Goal: Communication & Community: Share content

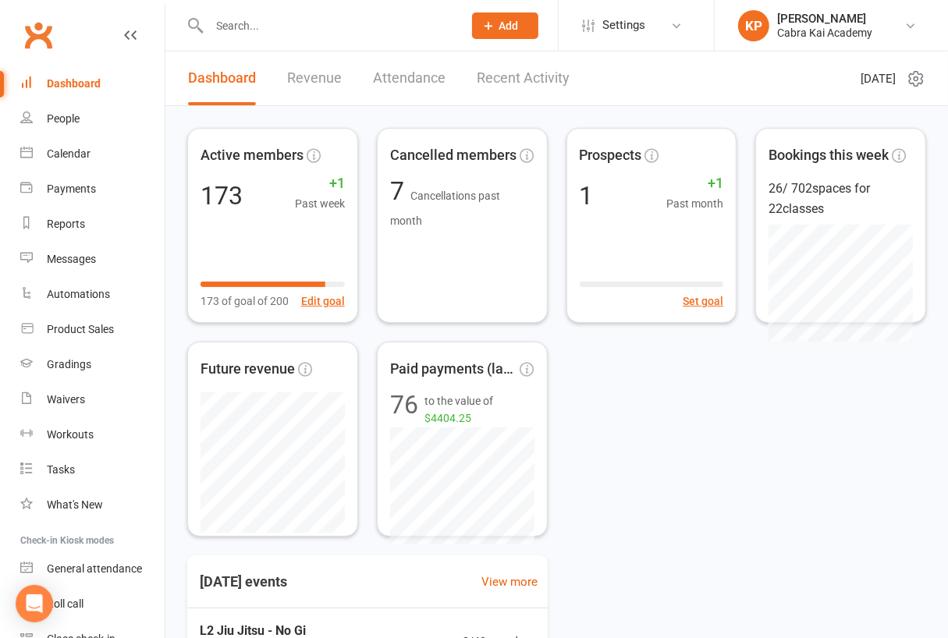
click at [278, 27] on input "text" at bounding box center [327, 26] width 247 height 22
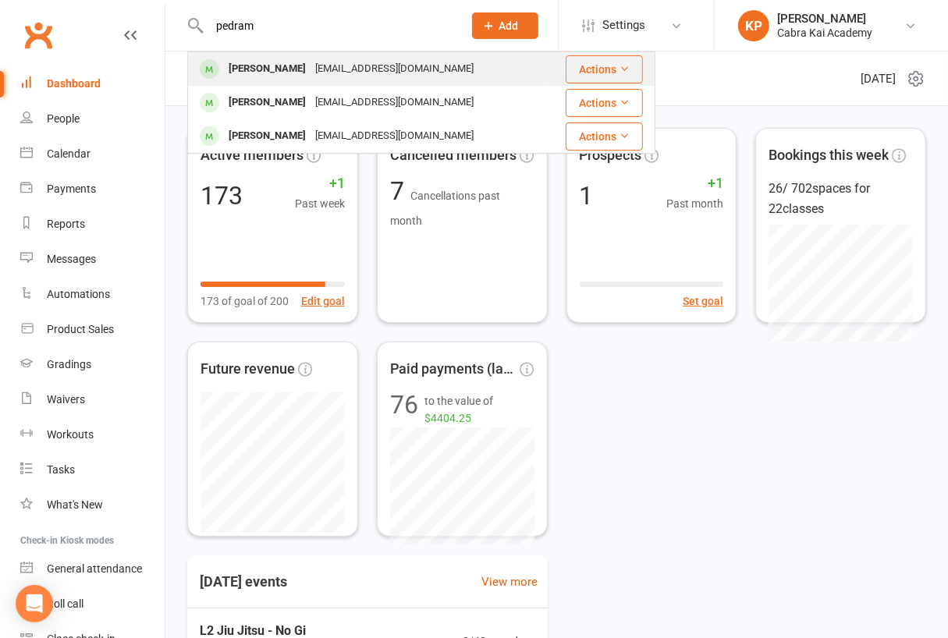
type input "pedram"
click at [309, 65] on div "[PERSON_NAME]" at bounding box center [267, 69] width 87 height 23
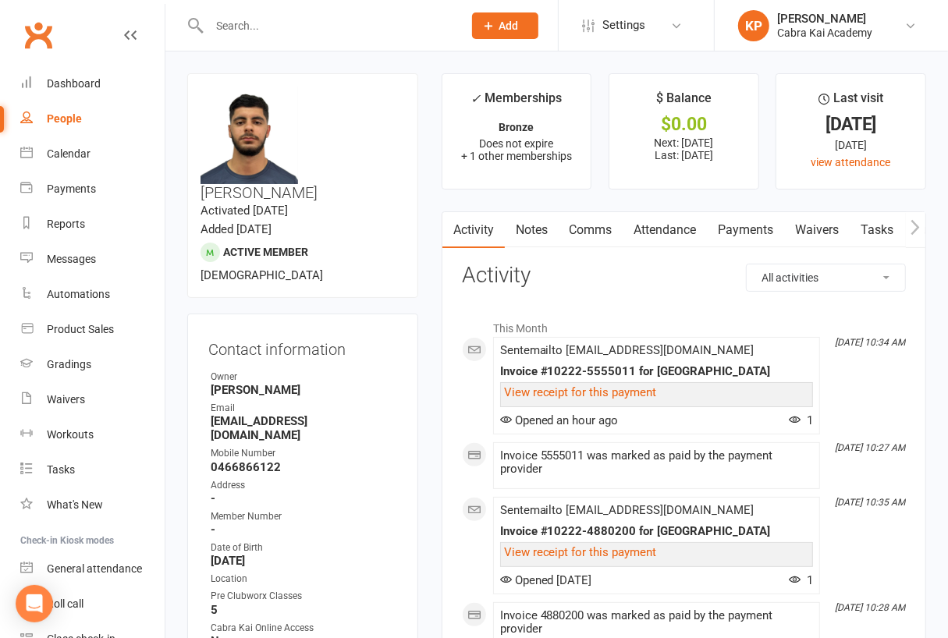
click at [765, 232] on link "Payments" at bounding box center [745, 230] width 77 height 36
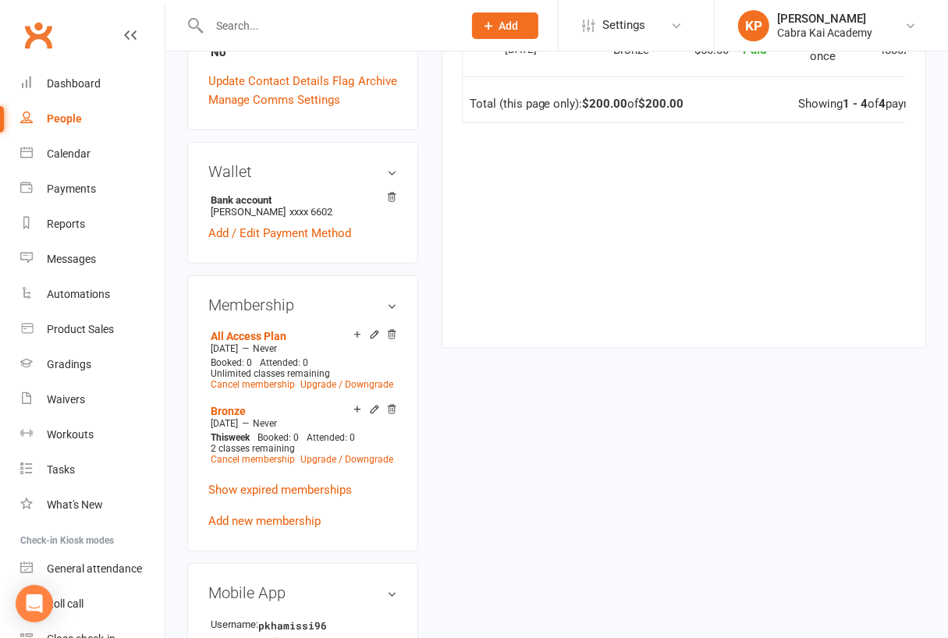
scroll to position [624, 0]
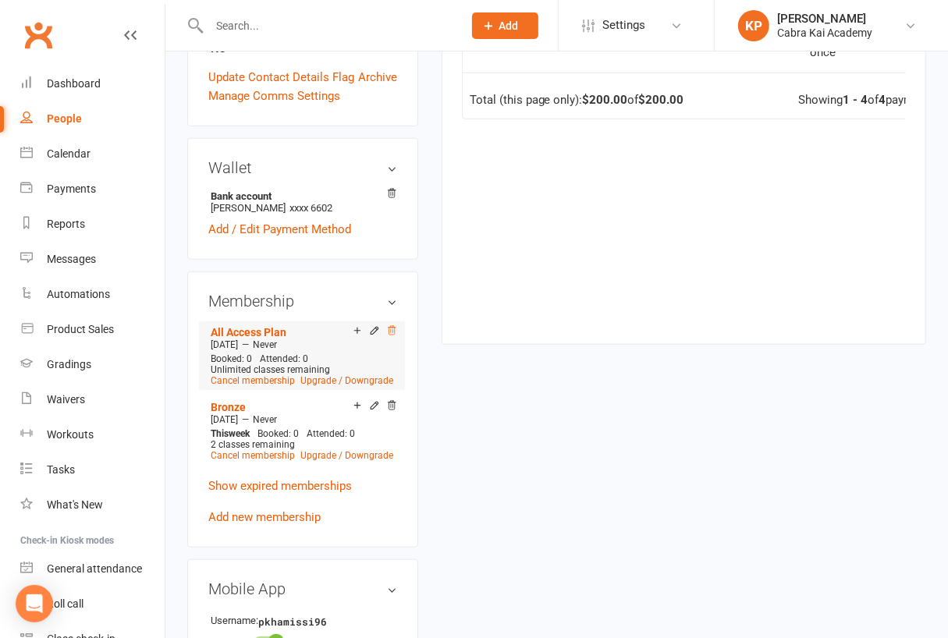
click at [391, 325] on icon at bounding box center [391, 330] width 11 height 11
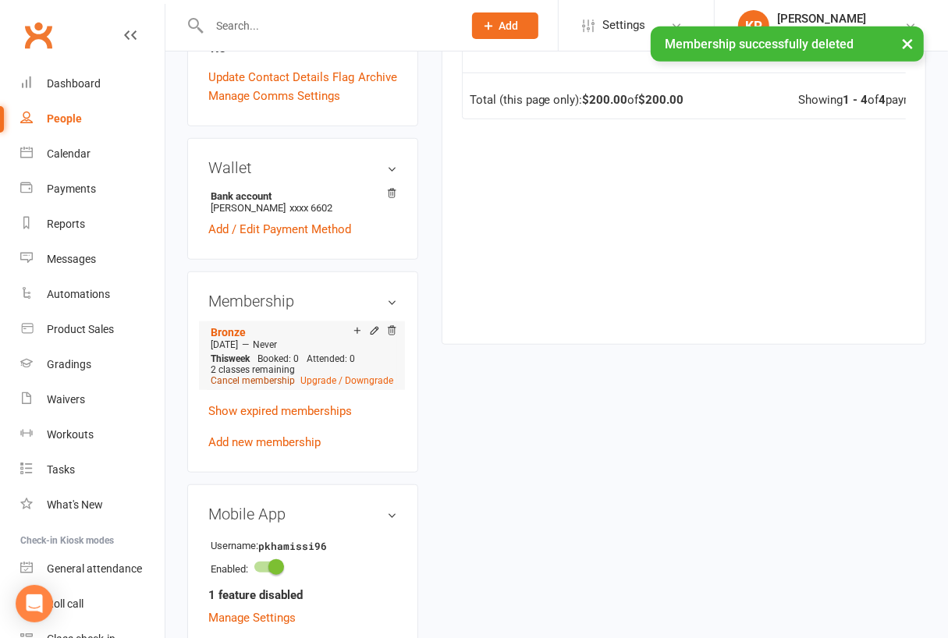
click at [247, 375] on link "Cancel membership" at bounding box center [253, 380] width 84 height 11
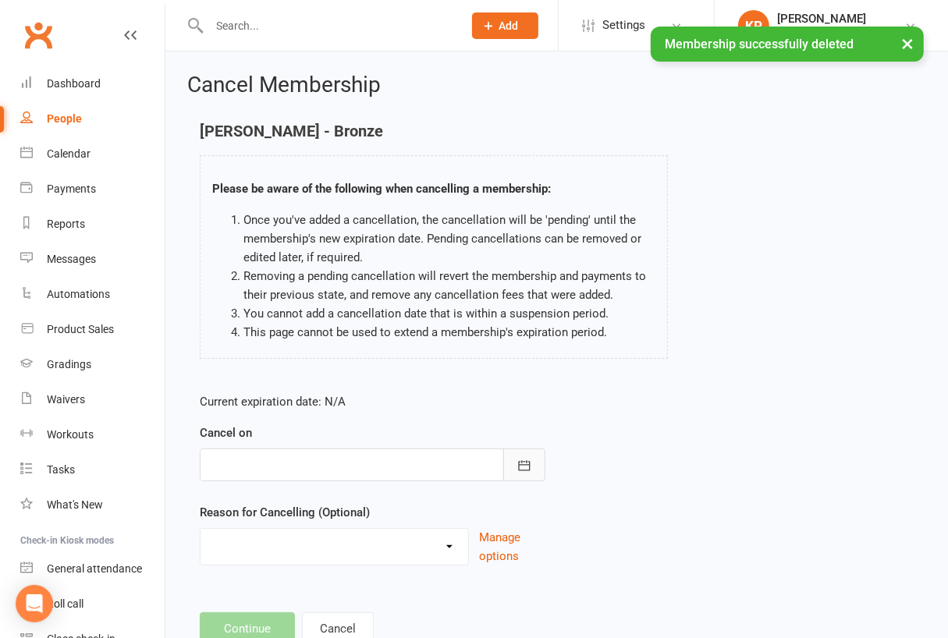
click at [534, 470] on button "button" at bounding box center [524, 464] width 42 height 33
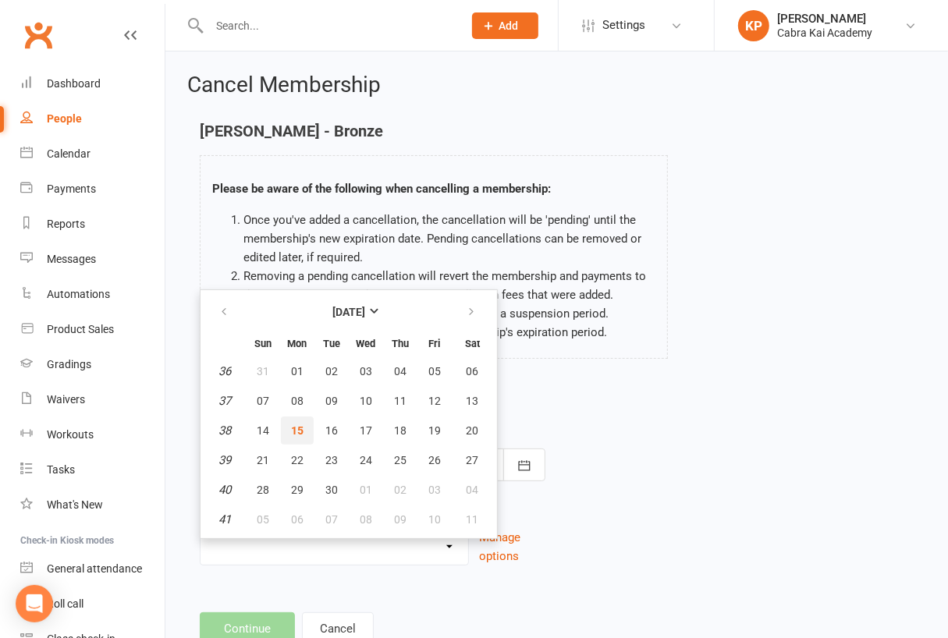
click at [293, 425] on span "15" at bounding box center [297, 430] width 12 height 12
type input "15 Sep 2025"
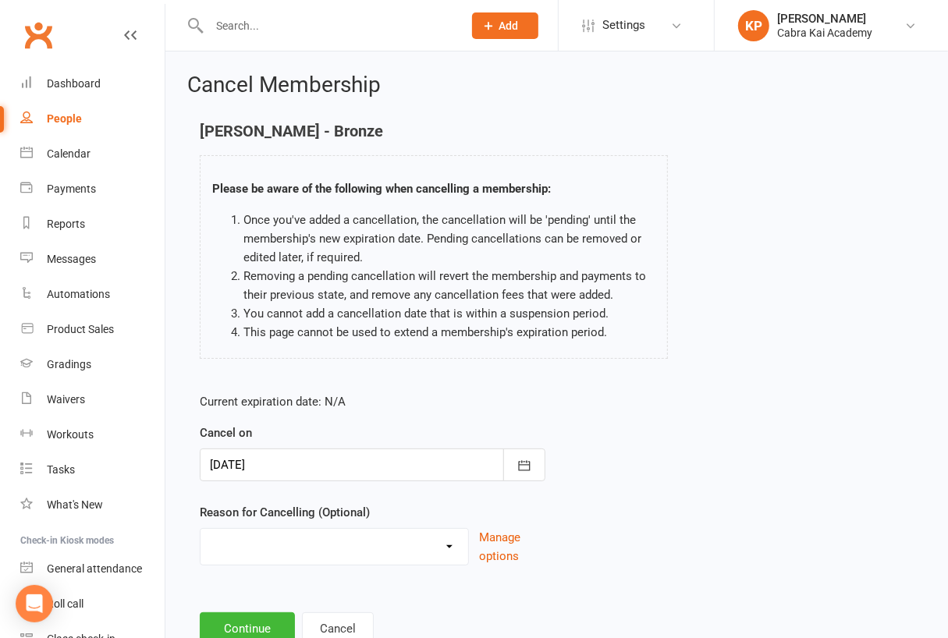
scroll to position [52, 0]
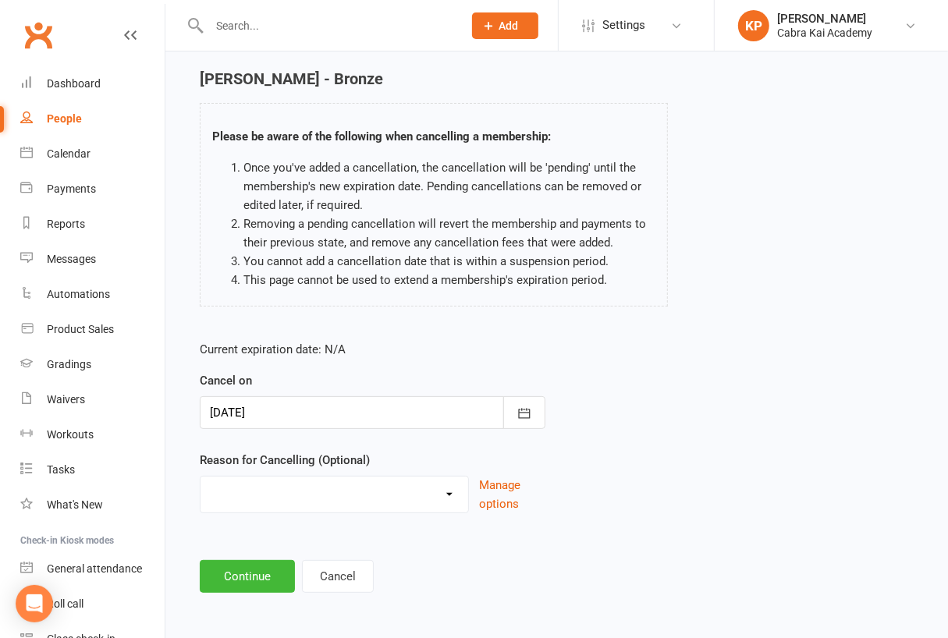
click at [460, 493] on select "Changed Gyms Family Financial Health Holiday Injury Issues No time/busy Relocat…" at bounding box center [333, 491] width 267 height 31
click at [702, 385] on div "Current expiration date: N/A Cancel on 15 Sep 2025 September 2025 Sun Mon Tue W…" at bounding box center [556, 431] width 737 height 207
click at [459, 495] on select "Changed Gyms Family Financial Health Holiday Injury Issues No time/busy Relocat…" at bounding box center [333, 491] width 267 height 31
select select "9"
click at [200, 476] on select "Changed Gyms Family Financial Health Holiday Injury Issues No time/busy Relocat…" at bounding box center [333, 491] width 267 height 31
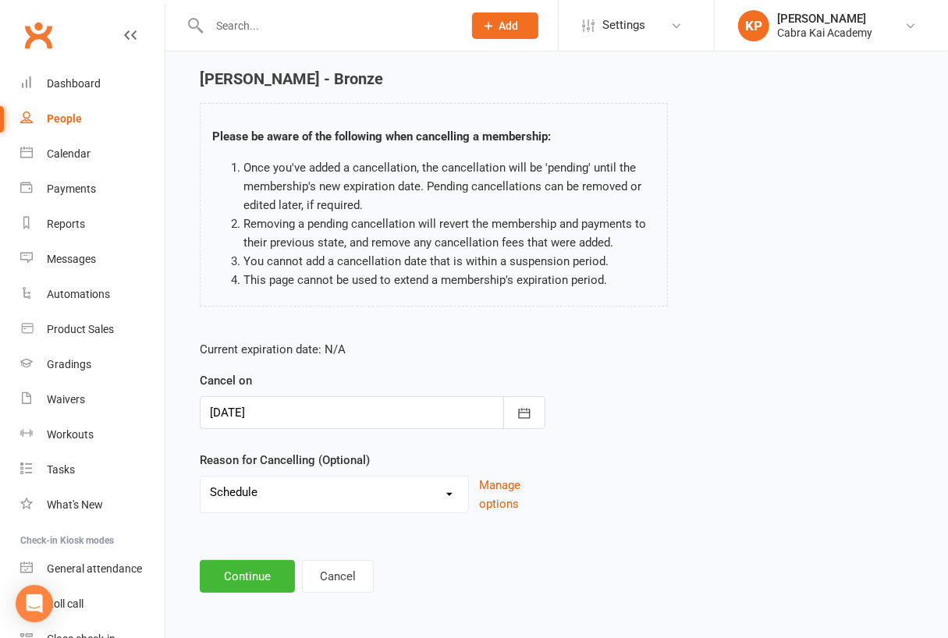
click at [447, 555] on main "Pedram Khamissi - Bronze Please be aware of the following when cancelling a mem…" at bounding box center [556, 331] width 739 height 522
click at [255, 569] on button "Continue" at bounding box center [247, 576] width 95 height 33
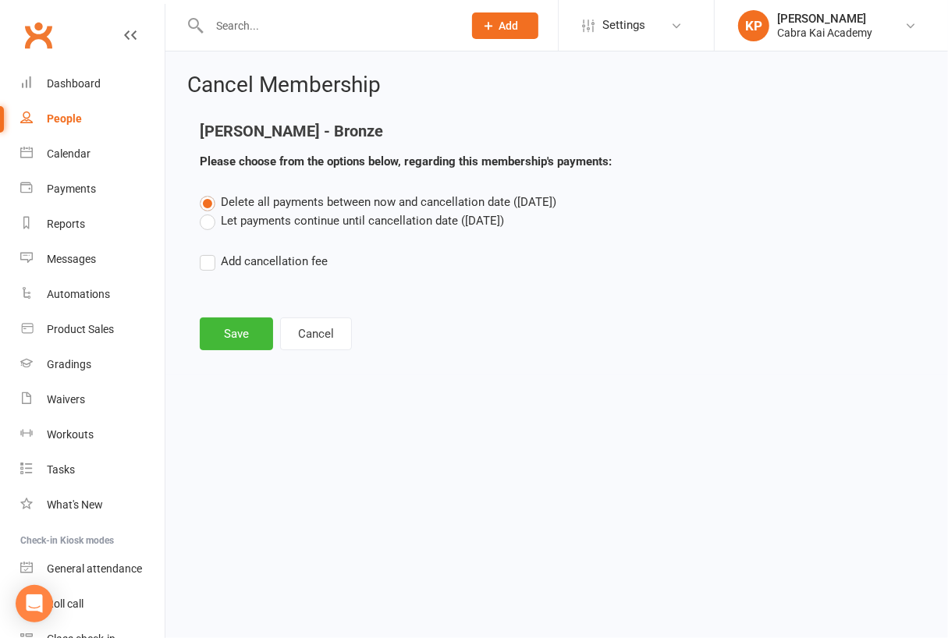
scroll to position [0, 0]
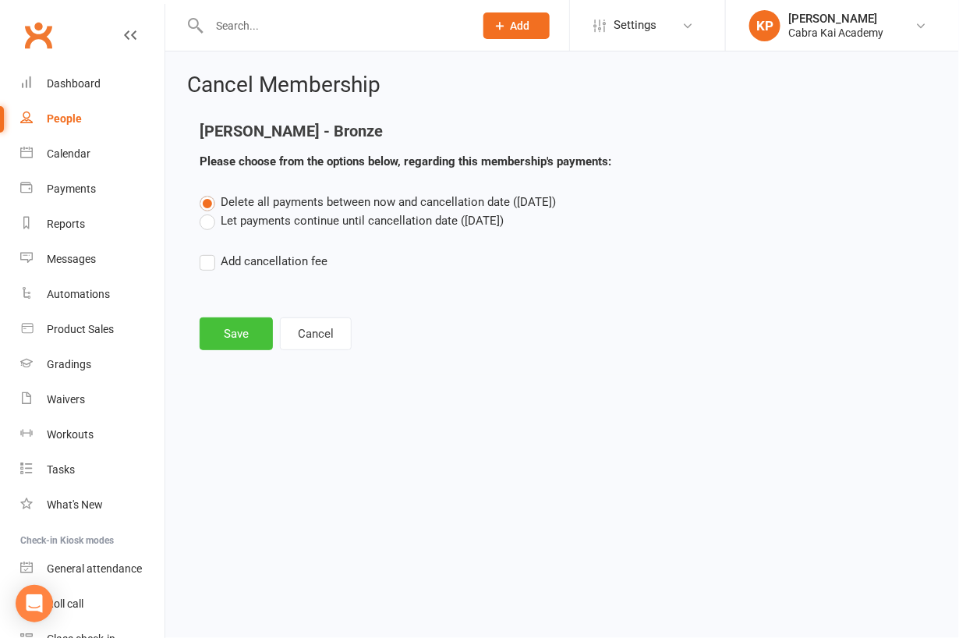
click at [225, 335] on button "Save" at bounding box center [236, 333] width 73 height 33
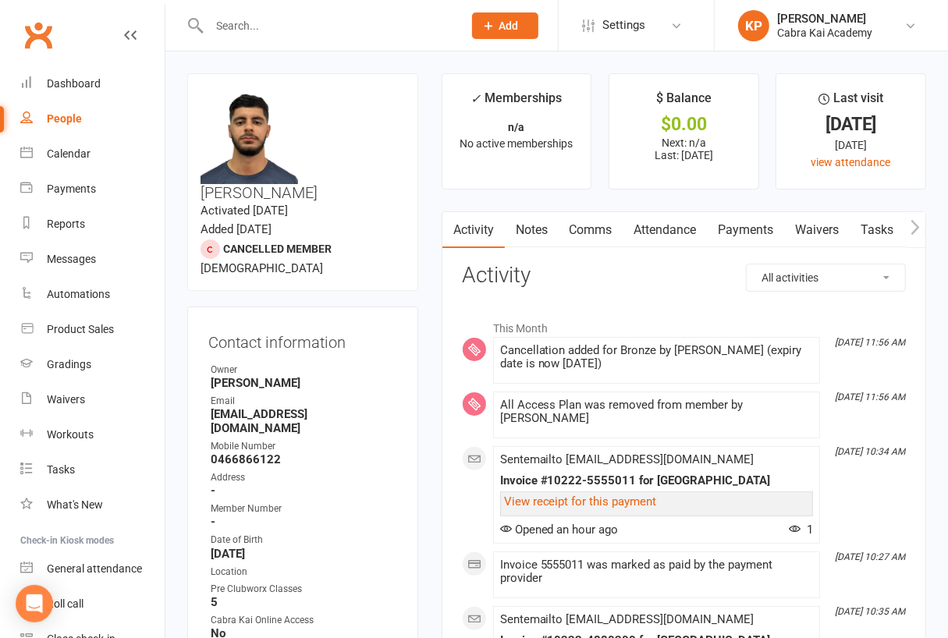
click at [244, 452] on strong "0466866122" at bounding box center [304, 459] width 186 height 14
copy strong "0466866122"
click at [265, 28] on input "text" at bounding box center [327, 26] width 247 height 22
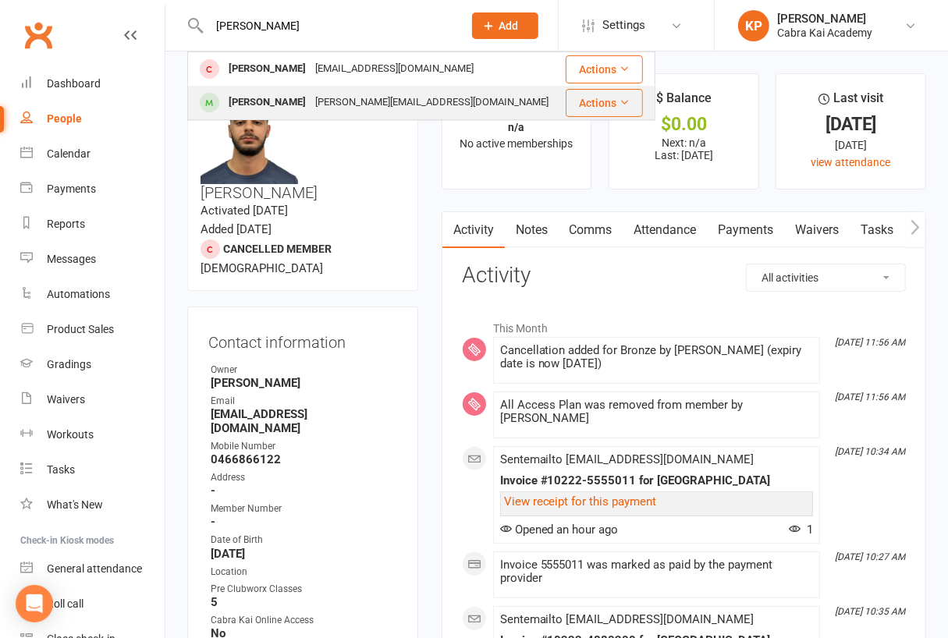
type input "peter"
click at [311, 103] on div "peter.h.nguyen11@gmail.com" at bounding box center [431, 102] width 243 height 23
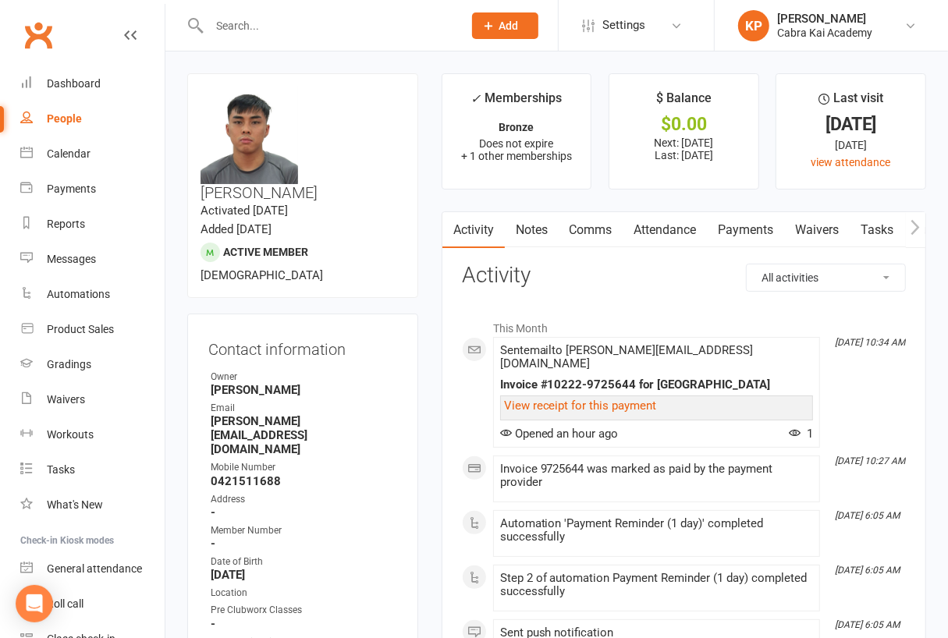
click at [744, 230] on link "Payments" at bounding box center [745, 230] width 77 height 36
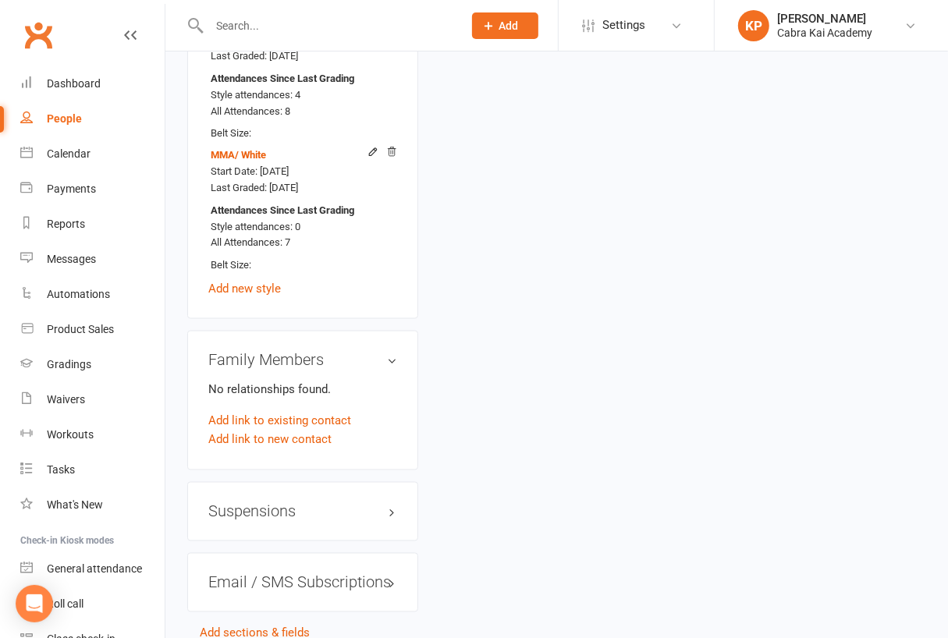
scroll to position [1437, 0]
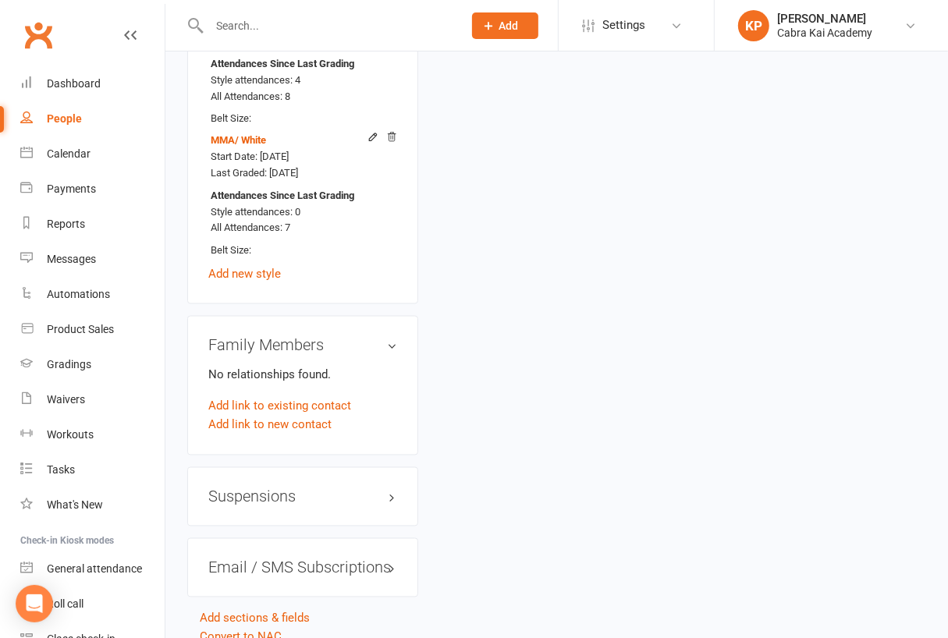
click at [388, 488] on h3 "Suspensions" at bounding box center [302, 496] width 189 height 17
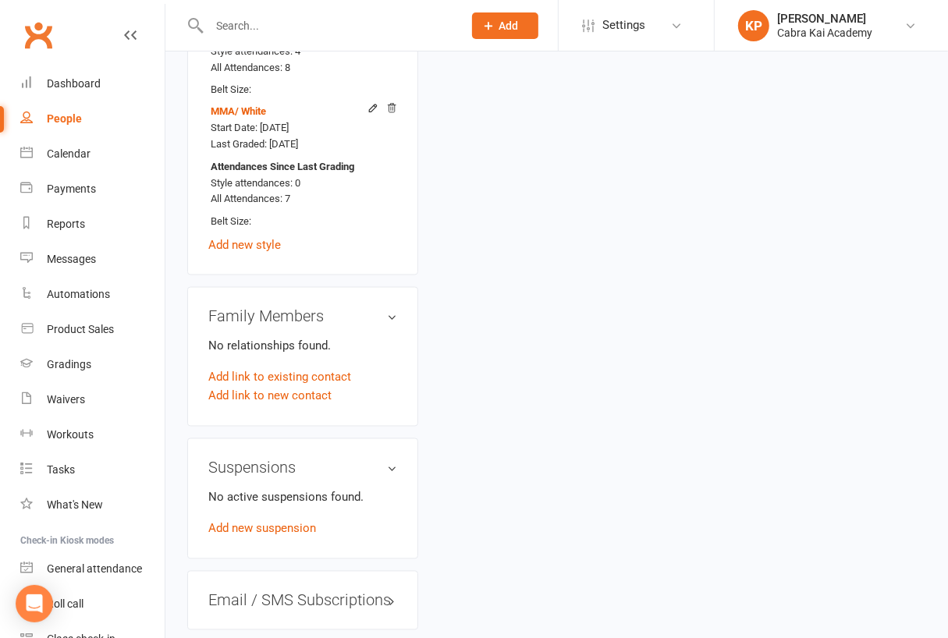
scroll to position [1499, 0]
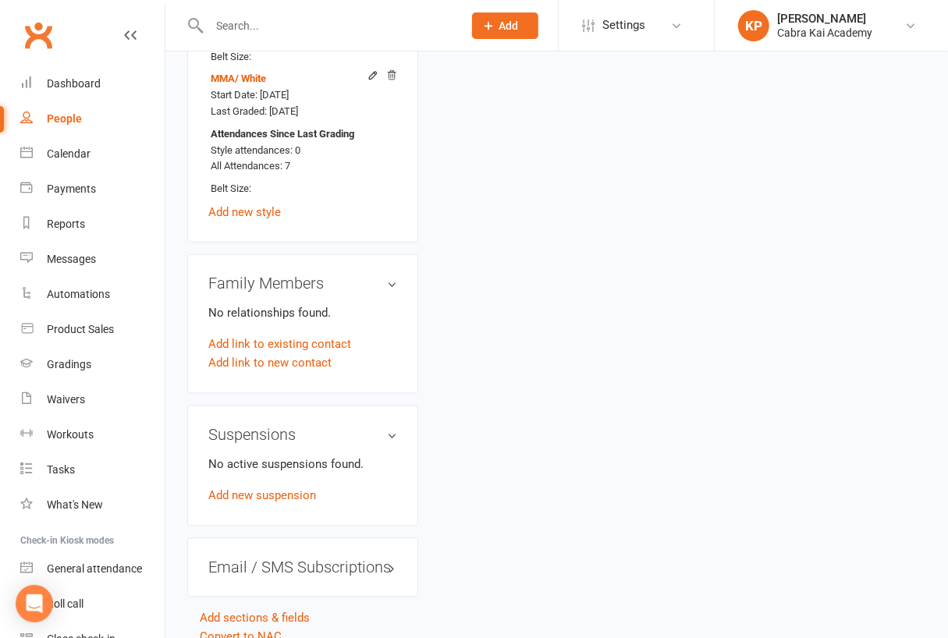
click at [288, 455] on div "No active suspensions found. Add new suspension" at bounding box center [302, 480] width 189 height 50
click at [285, 489] on link "Add new suspension" at bounding box center [262, 496] width 108 height 14
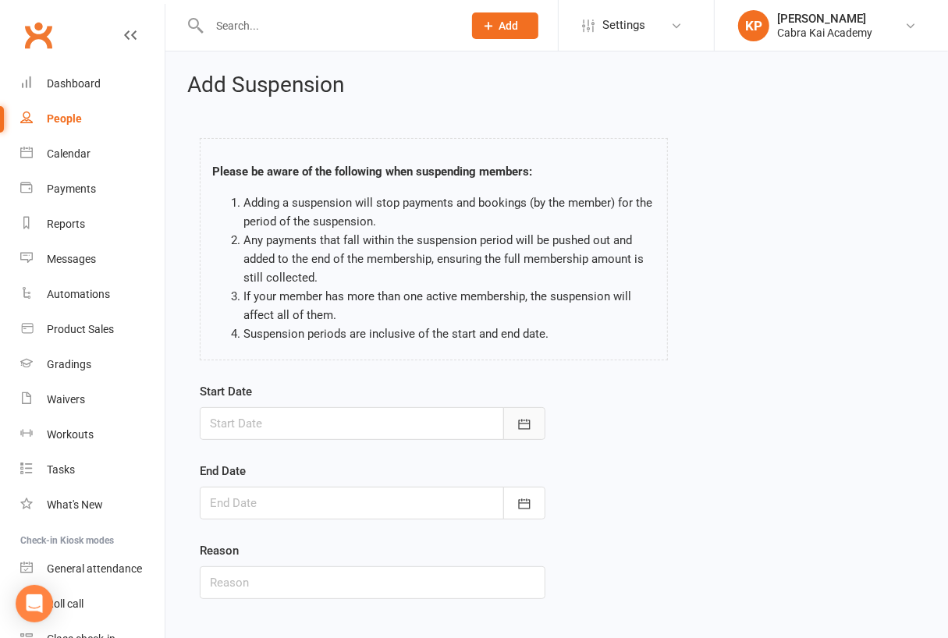
click at [546, 427] on div "Start Date September 2025 Sun Mon Tue Wed Thu Fri Sat 36 31 01 02 03 04 05 06 3…" at bounding box center [372, 501] width 369 height 239
click at [526, 423] on icon "button" at bounding box center [524, 424] width 12 height 10
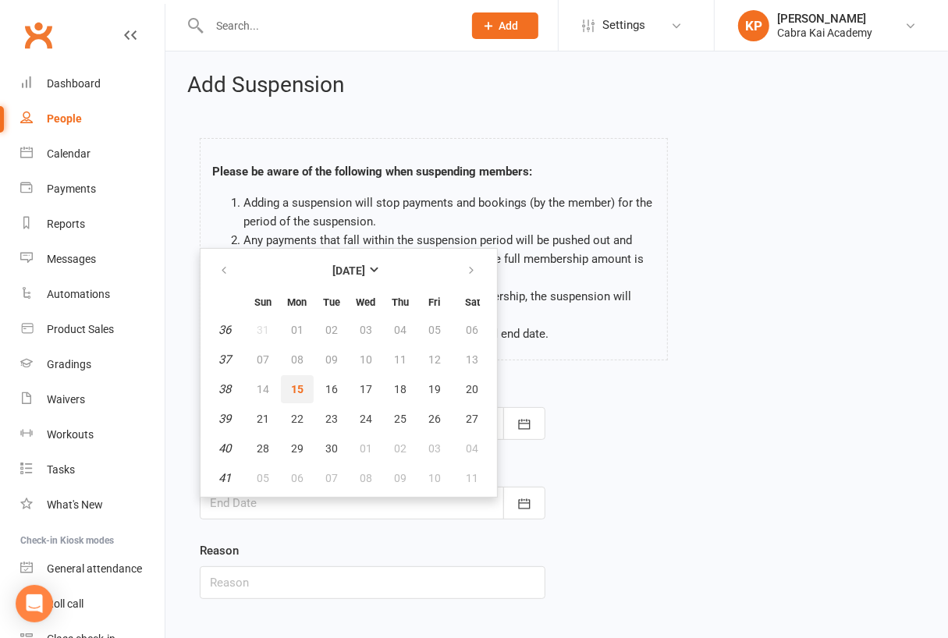
click at [291, 383] on span "15" at bounding box center [297, 389] width 12 height 12
type input "15 Sep 2025"
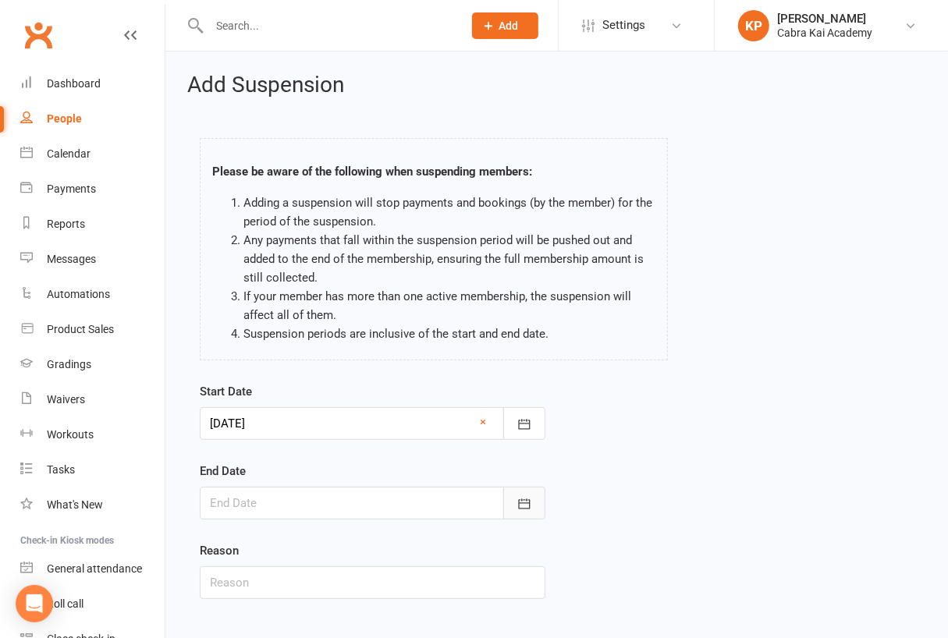
click at [521, 499] on icon "button" at bounding box center [524, 503] width 12 height 10
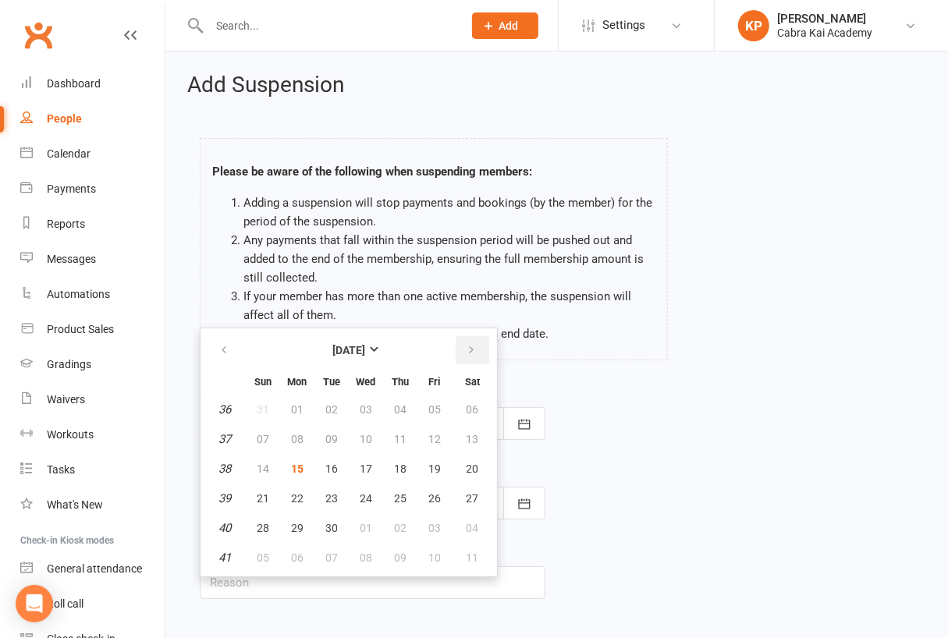
click at [469, 346] on icon "button" at bounding box center [471, 350] width 11 height 12
click at [399, 523] on span "30" at bounding box center [400, 528] width 12 height 12
type input "30 Oct 2025"
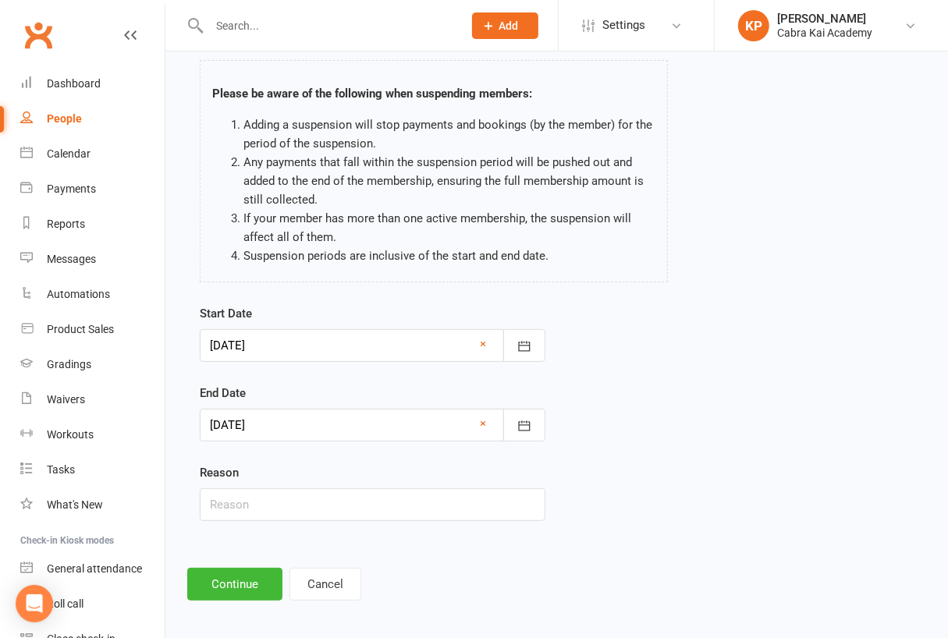
scroll to position [83, 0]
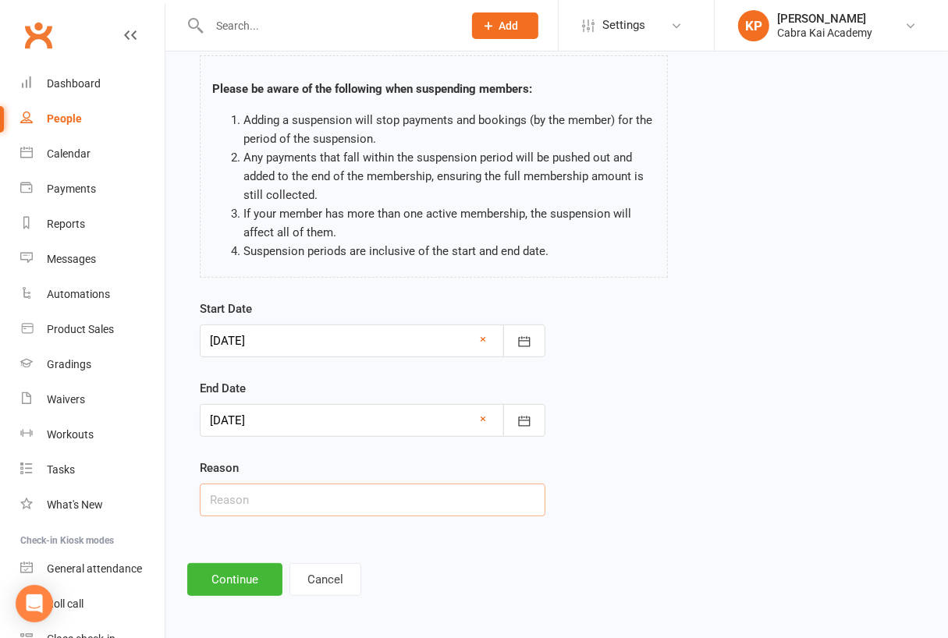
click at [253, 492] on input "text" at bounding box center [372, 500] width 345 height 33
paste input "Settling into new job"
type input "Settling into new job"
click at [516, 590] on footer "Continue Cancel" at bounding box center [556, 579] width 739 height 33
click at [226, 592] on button "Continue" at bounding box center [234, 579] width 95 height 33
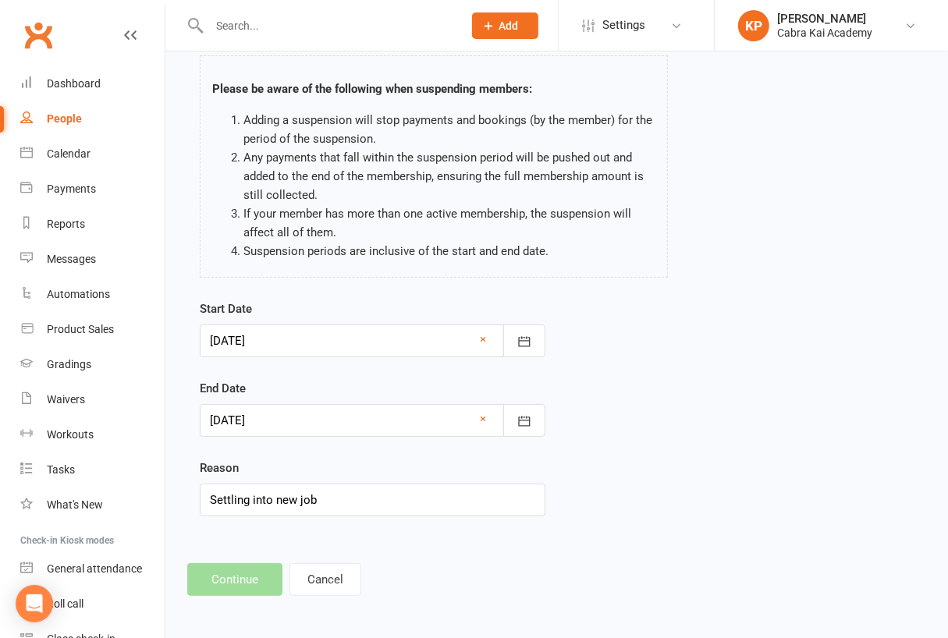
scroll to position [0, 0]
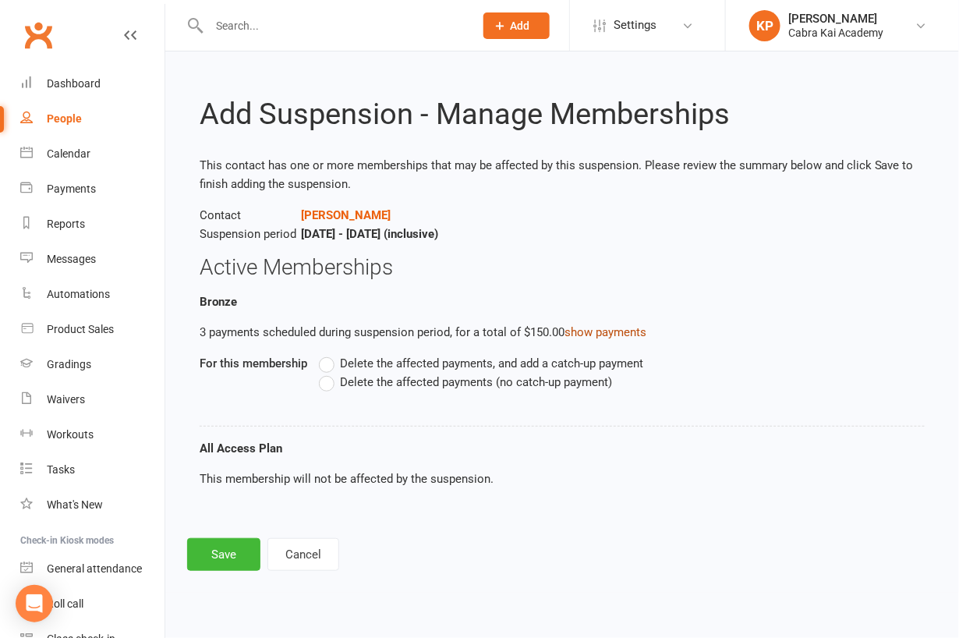
click at [602, 328] on link "show payments" at bounding box center [606, 332] width 82 height 14
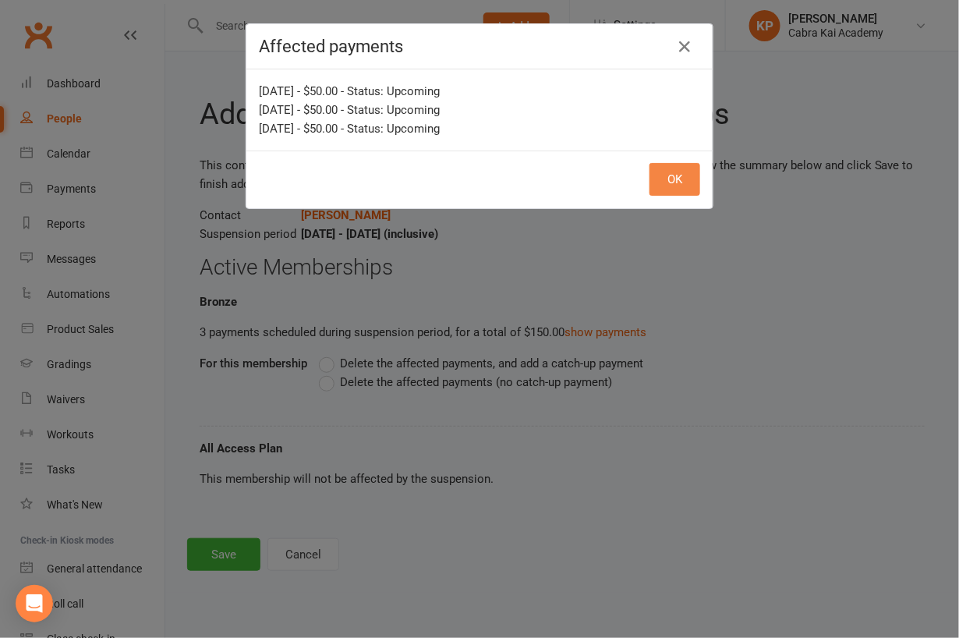
click at [666, 182] on button "OK" at bounding box center [675, 179] width 51 height 33
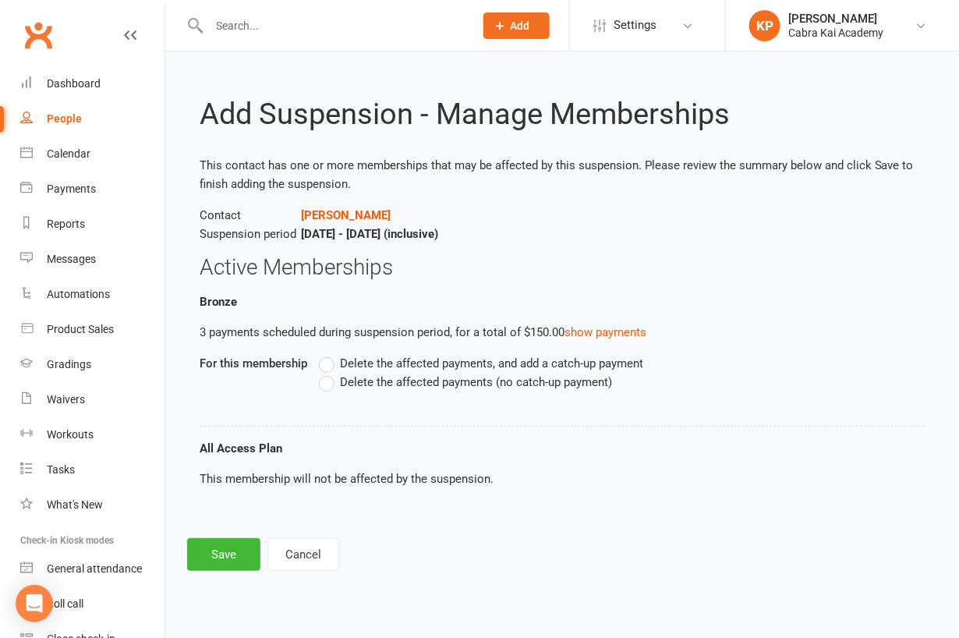
click at [325, 383] on label "Delete the affected payments (no catch-up payment)" at bounding box center [465, 382] width 293 height 19
click at [325, 373] on input "Delete the affected payments (no catch-up payment)" at bounding box center [324, 373] width 10 height 0
click at [214, 552] on button "Save" at bounding box center [223, 554] width 73 height 33
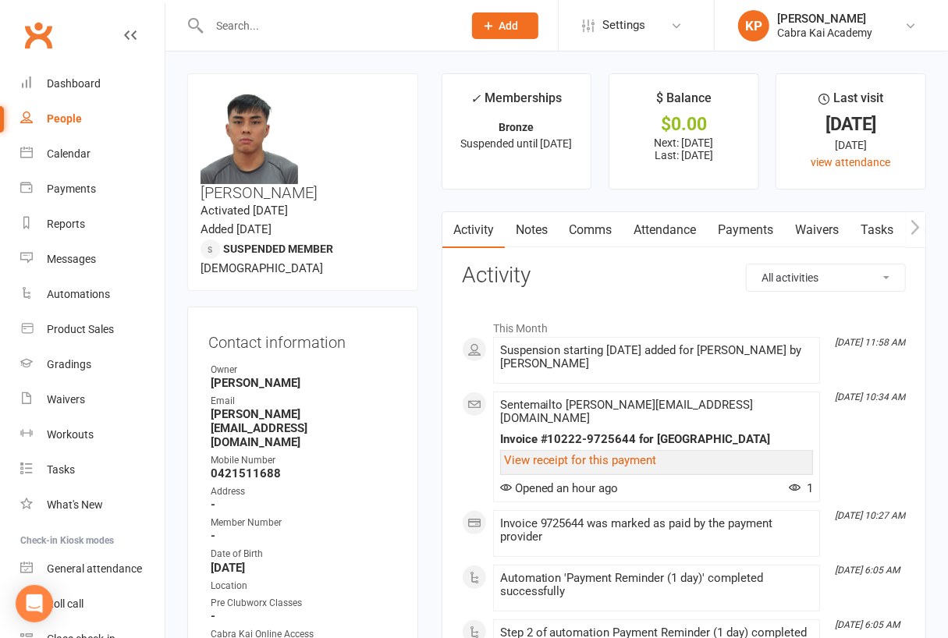
click at [584, 239] on link "Comms" at bounding box center [590, 230] width 65 height 36
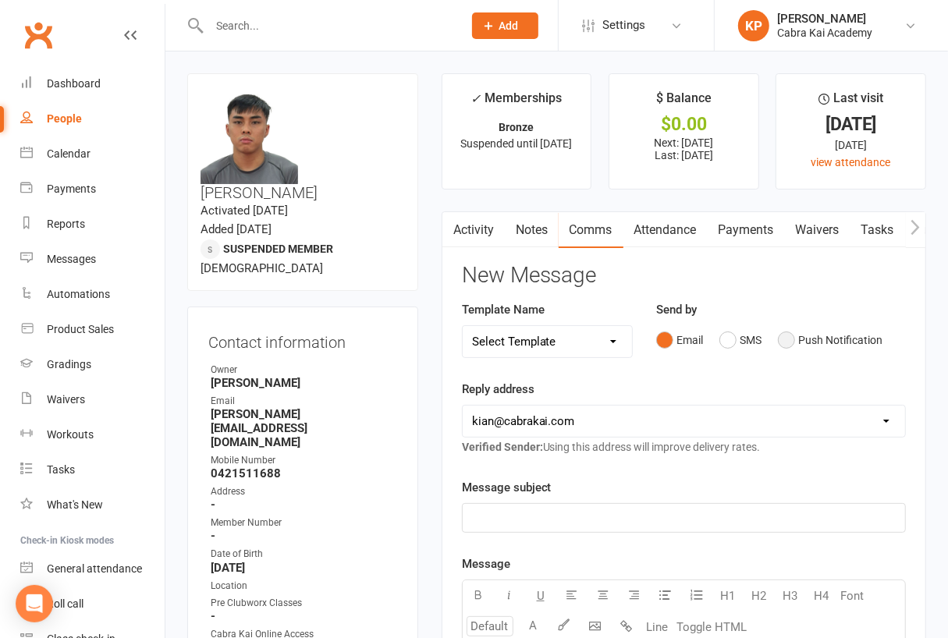
click at [793, 339] on button "Push Notification" at bounding box center [830, 340] width 104 height 30
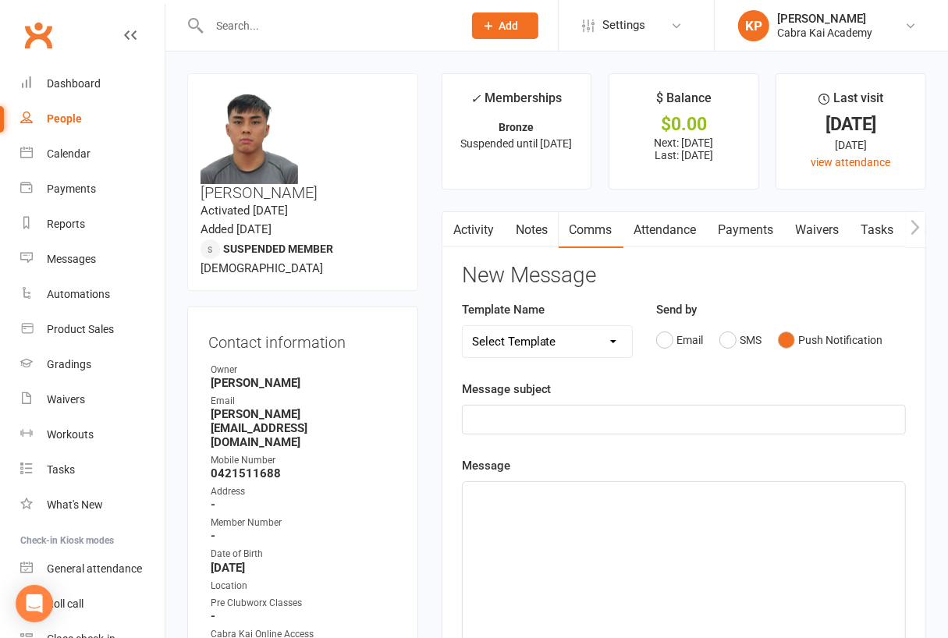
click at [586, 344] on select "Select Template [SMS] [Default template - review before using] Appointment remi…" at bounding box center [547, 341] width 170 height 31
select select "20"
click at [462, 326] on select "Select Template [SMS] [Default template - review before using] Appointment remi…" at bounding box center [547, 341] width 170 height 31
drag, startPoint x: 453, startPoint y: 491, endPoint x: 393, endPoint y: 483, distance: 60.6
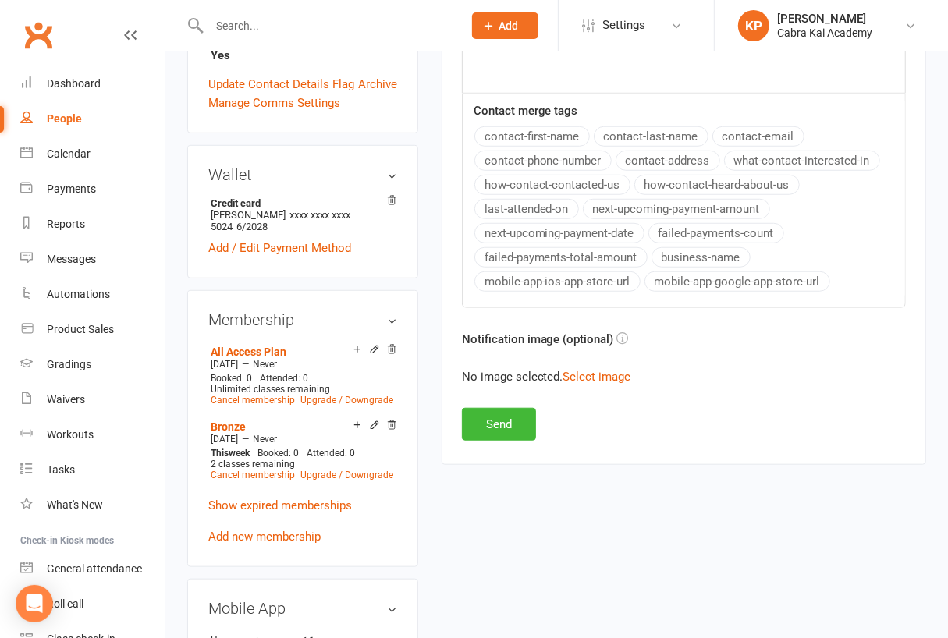
scroll to position [624, 0]
click at [506, 423] on button "Send" at bounding box center [499, 423] width 74 height 33
select select
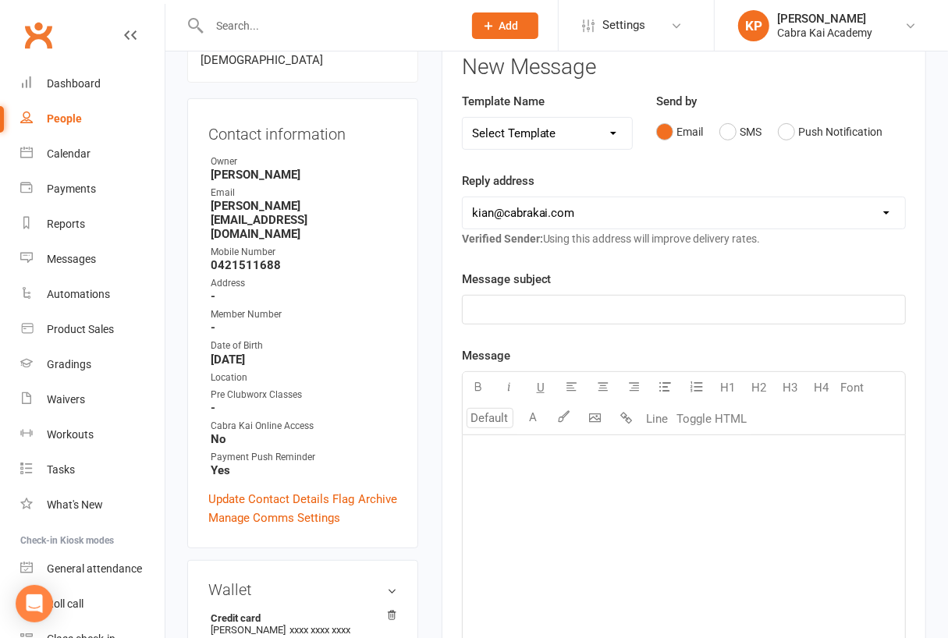
scroll to position [0, 0]
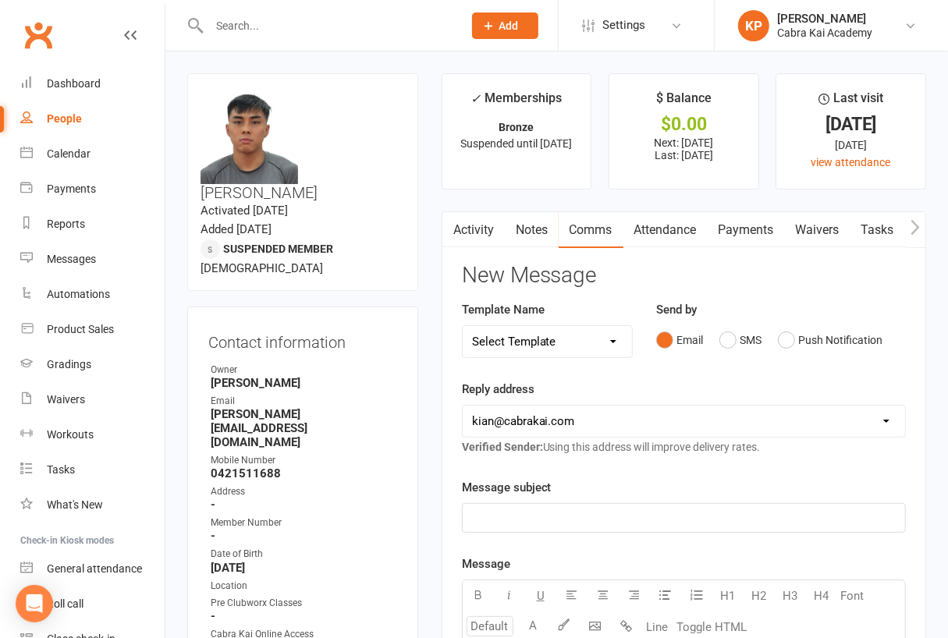
click at [765, 228] on link "Payments" at bounding box center [745, 230] width 77 height 36
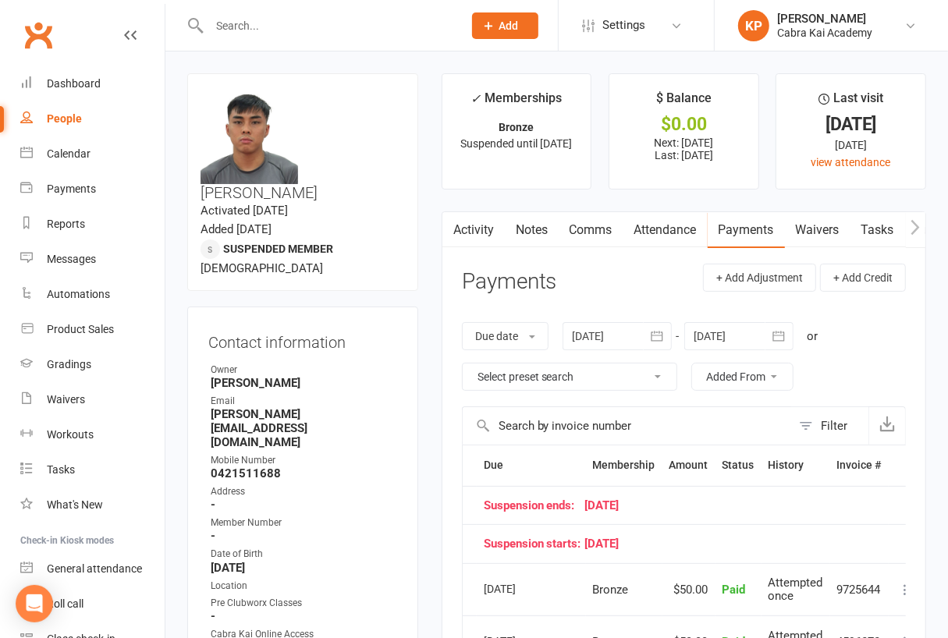
click at [272, 23] on input "text" at bounding box center [327, 26] width 247 height 22
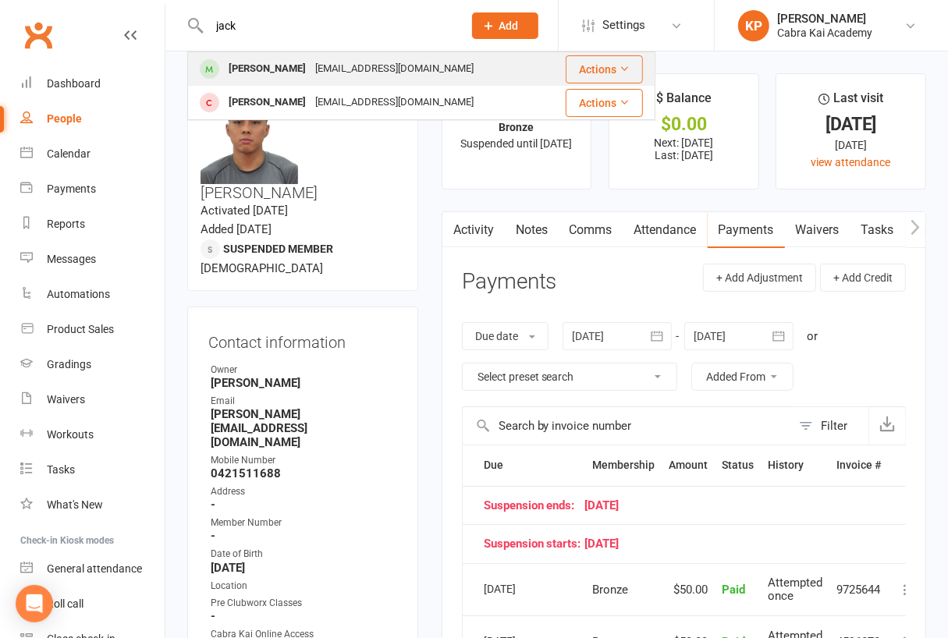
type input "jack"
click at [335, 60] on div "lamnguyen@optusnet.com.au" at bounding box center [394, 69] width 168 height 23
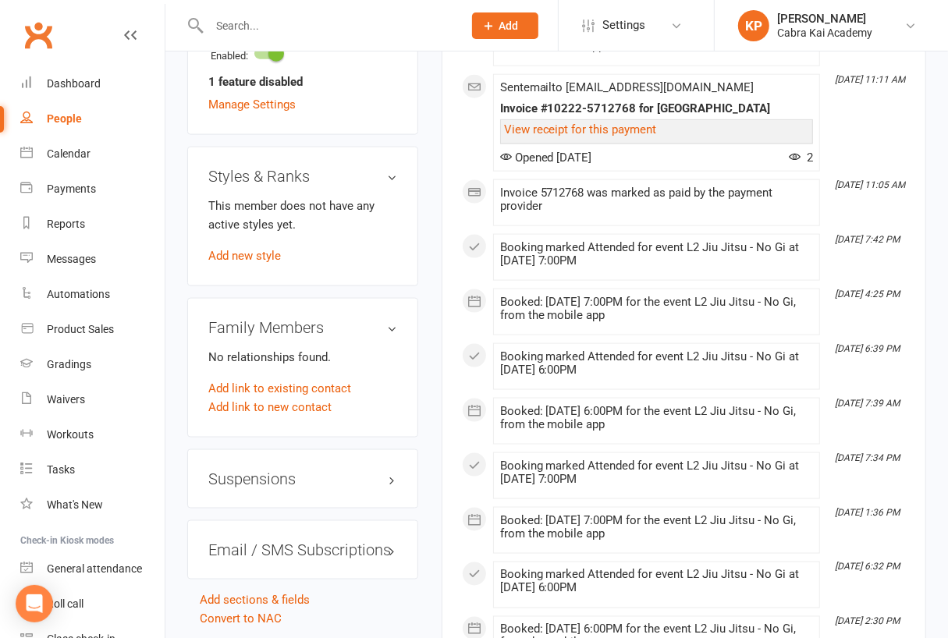
scroll to position [1326, 0]
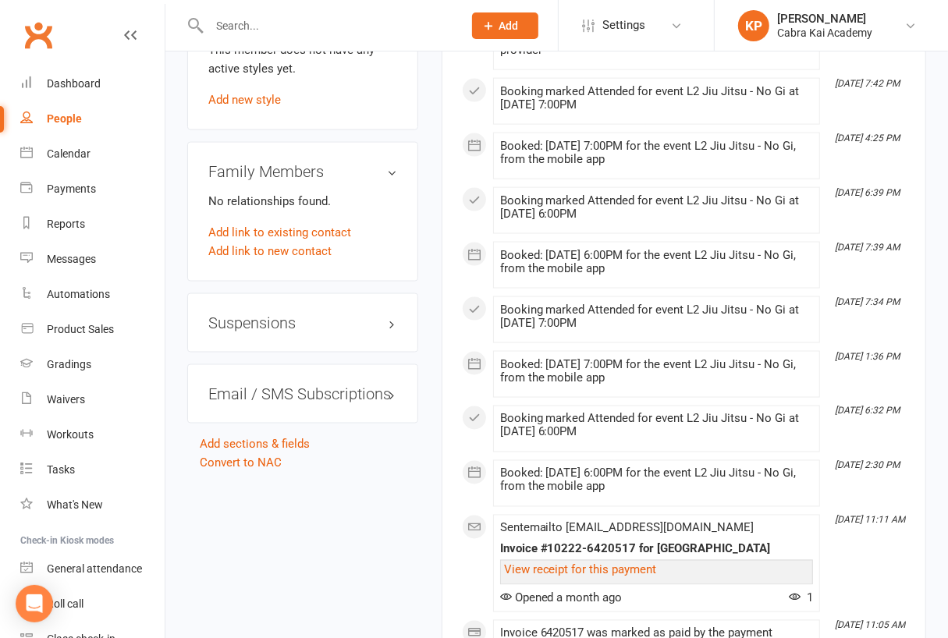
click at [382, 314] on h3 "Suspensions" at bounding box center [302, 322] width 189 height 17
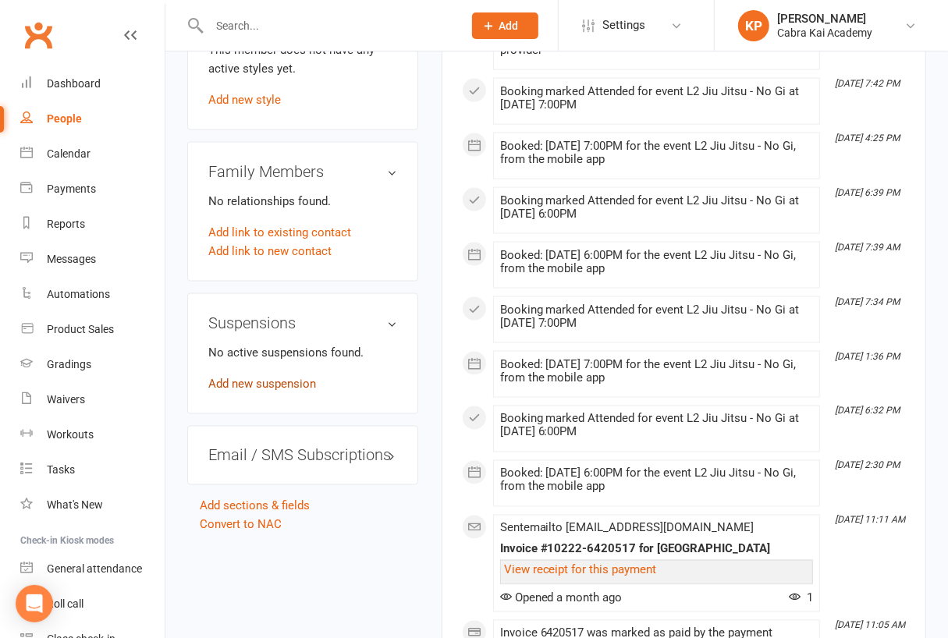
click at [279, 377] on link "Add new suspension" at bounding box center [262, 384] width 108 height 14
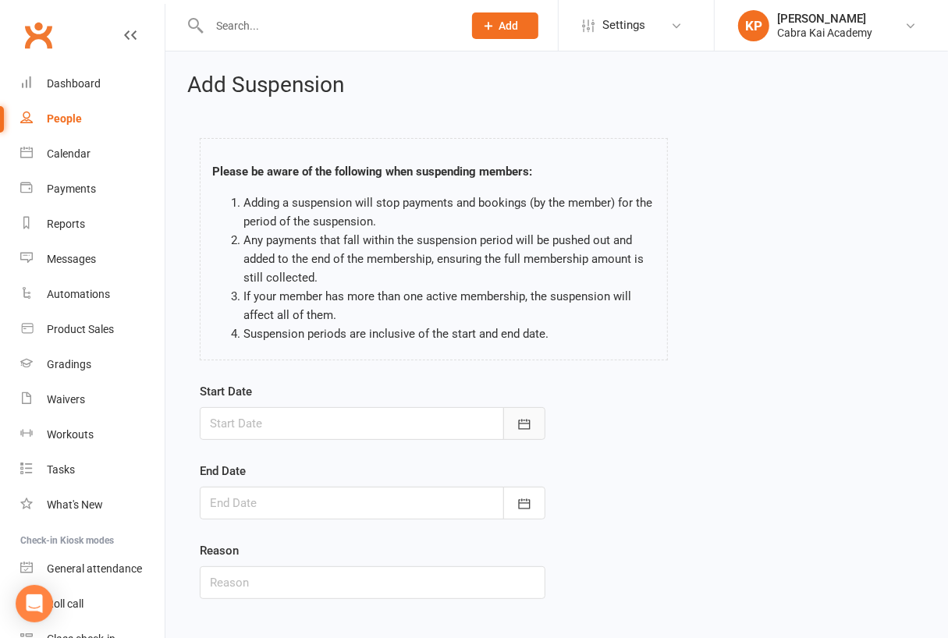
click at [530, 426] on icon "button" at bounding box center [524, 424] width 16 height 16
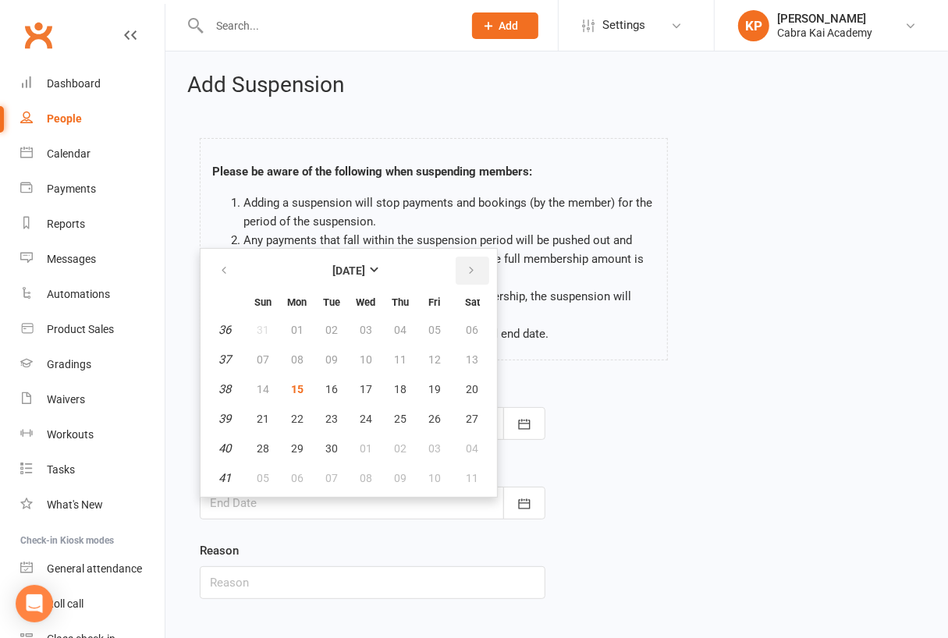
click at [466, 271] on icon "button" at bounding box center [471, 270] width 11 height 12
click at [361, 388] on span "12" at bounding box center [366, 389] width 12 height 12
type input "12 Nov 2025"
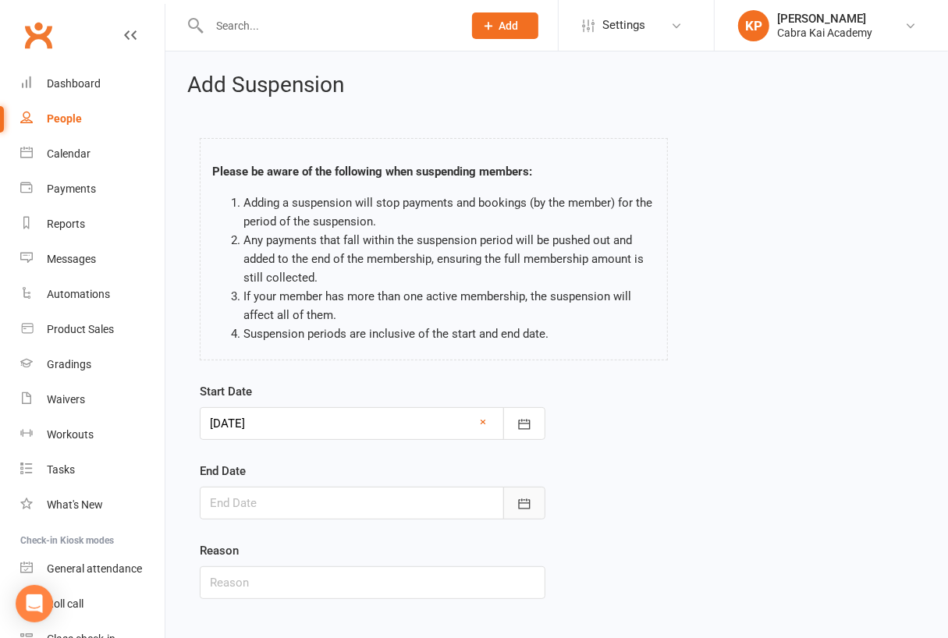
click at [530, 505] on icon "button" at bounding box center [524, 503] width 12 height 10
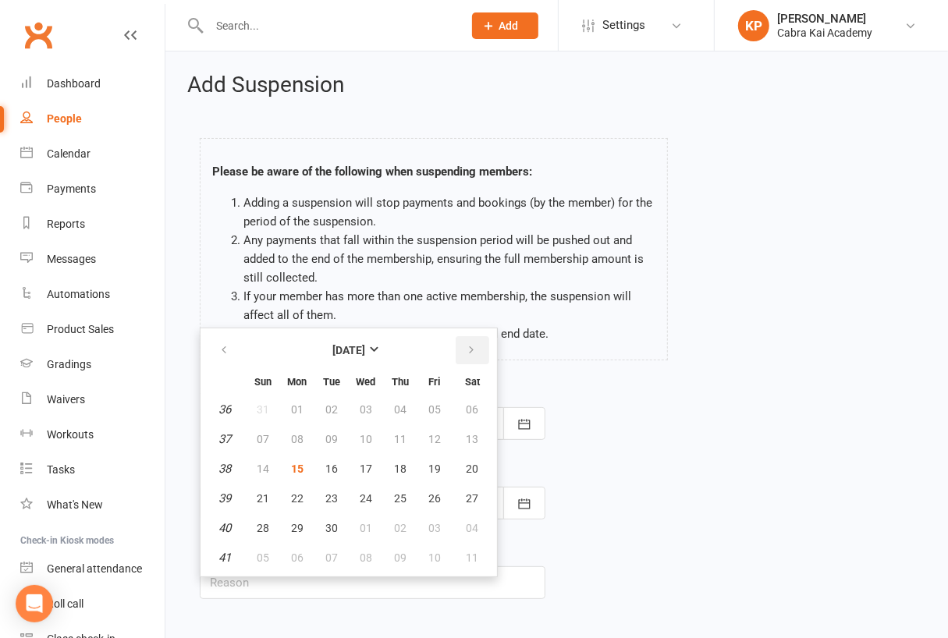
click at [468, 344] on icon "button" at bounding box center [471, 350] width 11 height 12
click at [264, 437] on span "04" at bounding box center [263, 439] width 12 height 12
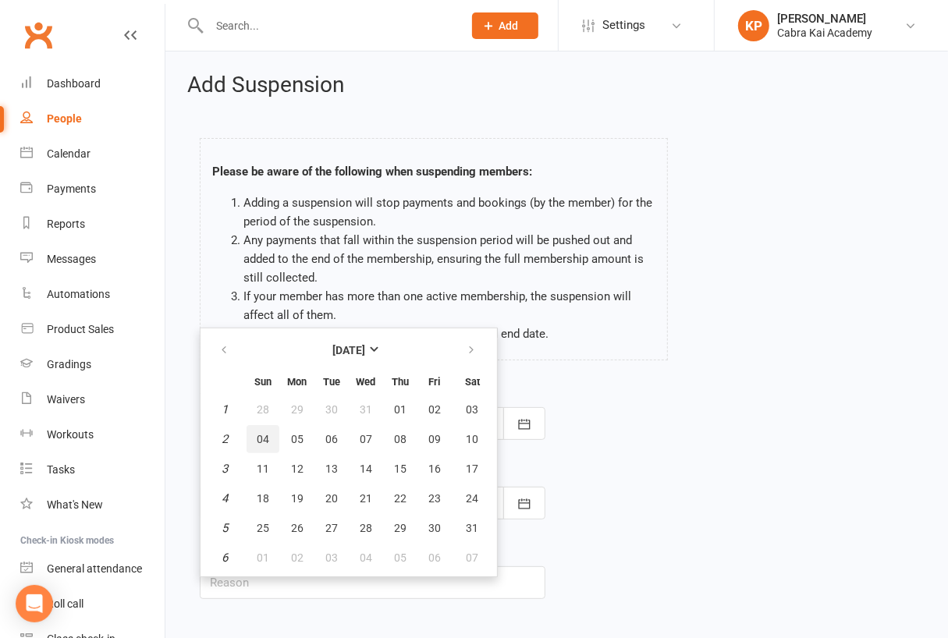
type input "04 Jan 2026"
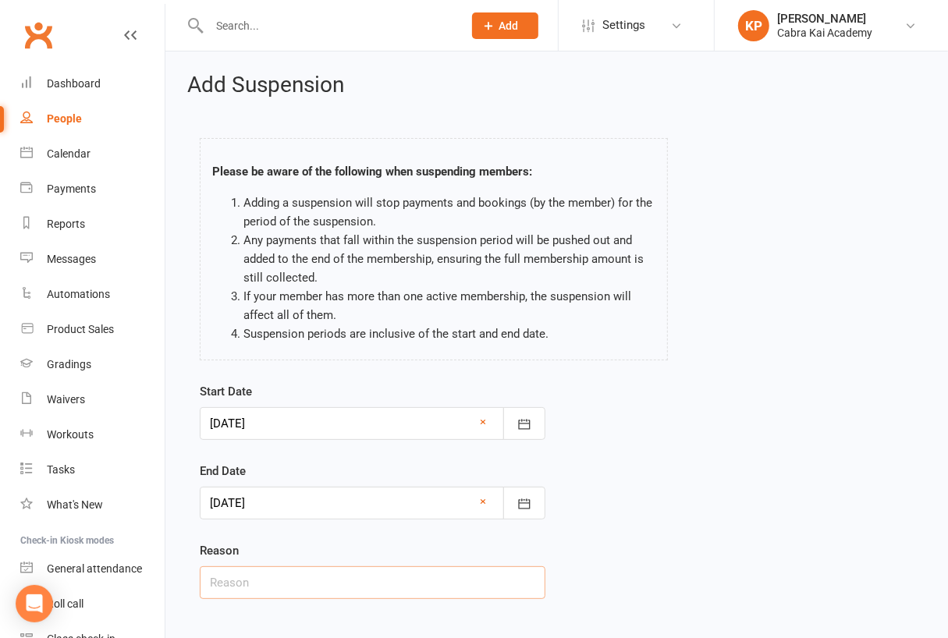
click at [242, 576] on input "text" at bounding box center [372, 582] width 345 height 33
paste input "I’ll be in Japan for a holiday"
type input "I’ll be in Japan for a holiday"
click at [647, 473] on div "Start Date 12 Nov 2025 November 2025 Sun Mon Tue Wed Thu Fri Sat 44 26 27 28 29…" at bounding box center [556, 501] width 737 height 239
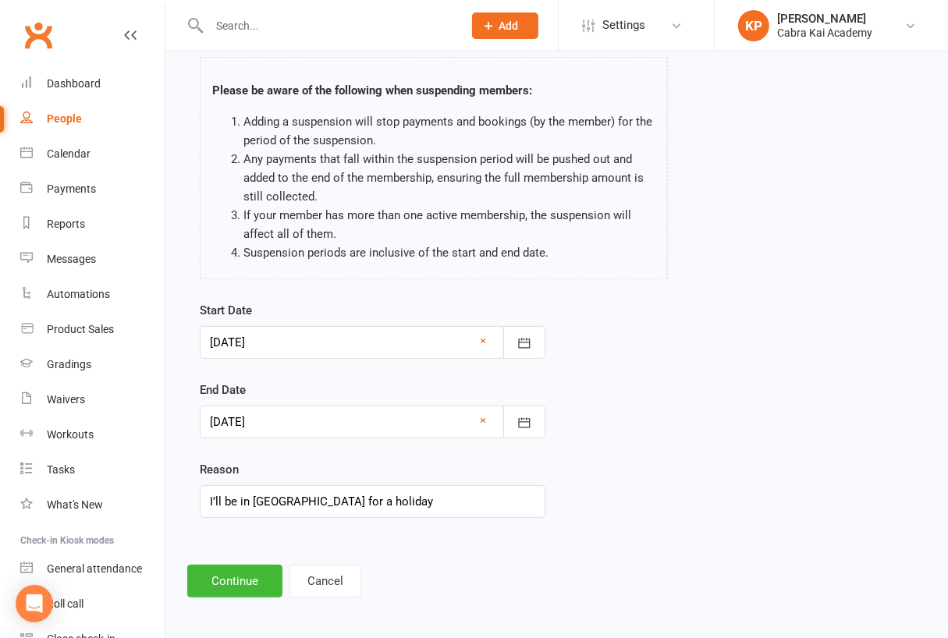
scroll to position [83, 0]
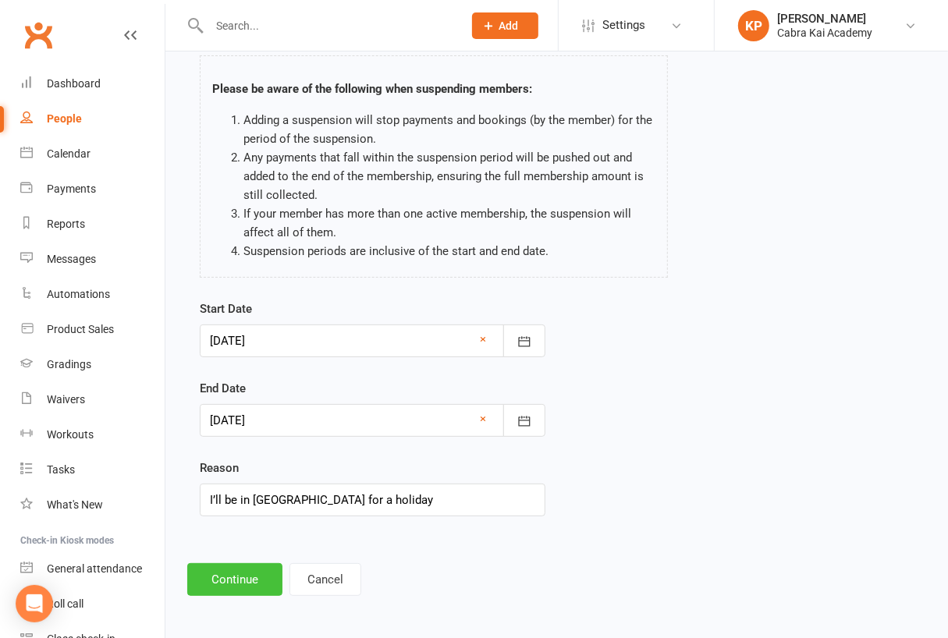
click at [242, 579] on button "Continue" at bounding box center [234, 579] width 95 height 33
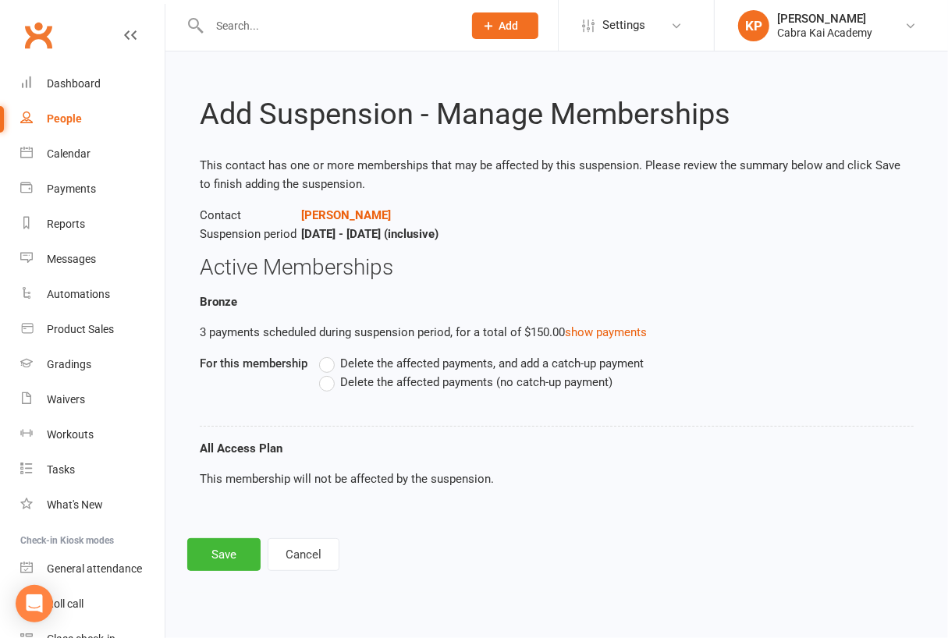
scroll to position [0, 0]
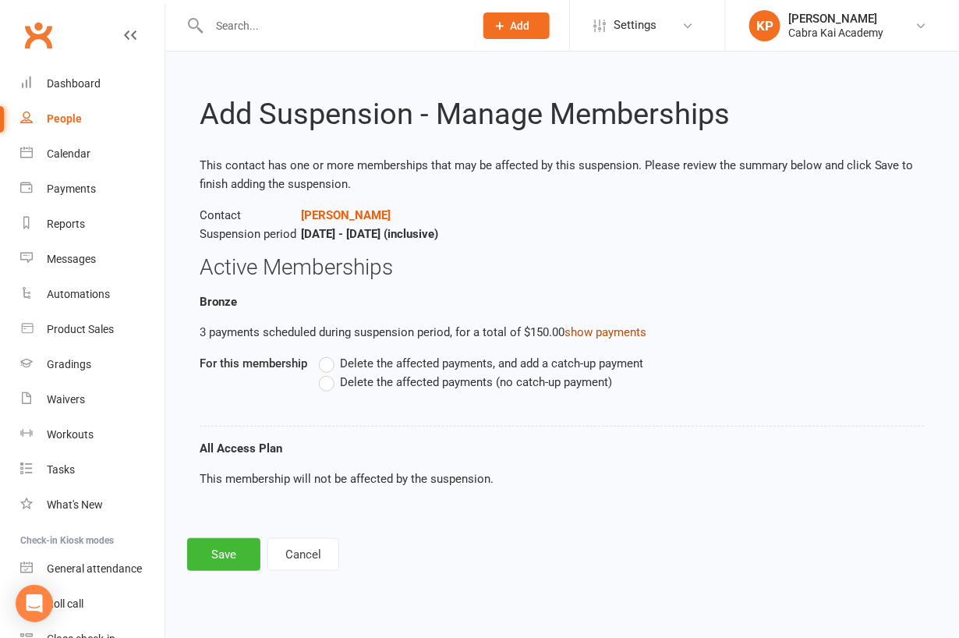
click at [591, 328] on link "show payments" at bounding box center [606, 332] width 82 height 14
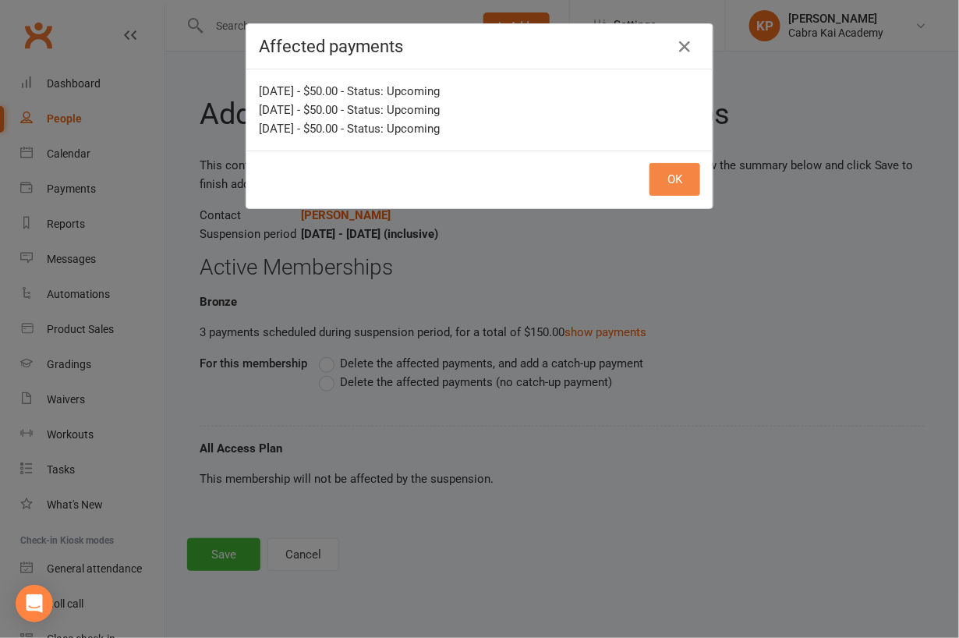
click at [663, 182] on button "OK" at bounding box center [675, 179] width 51 height 33
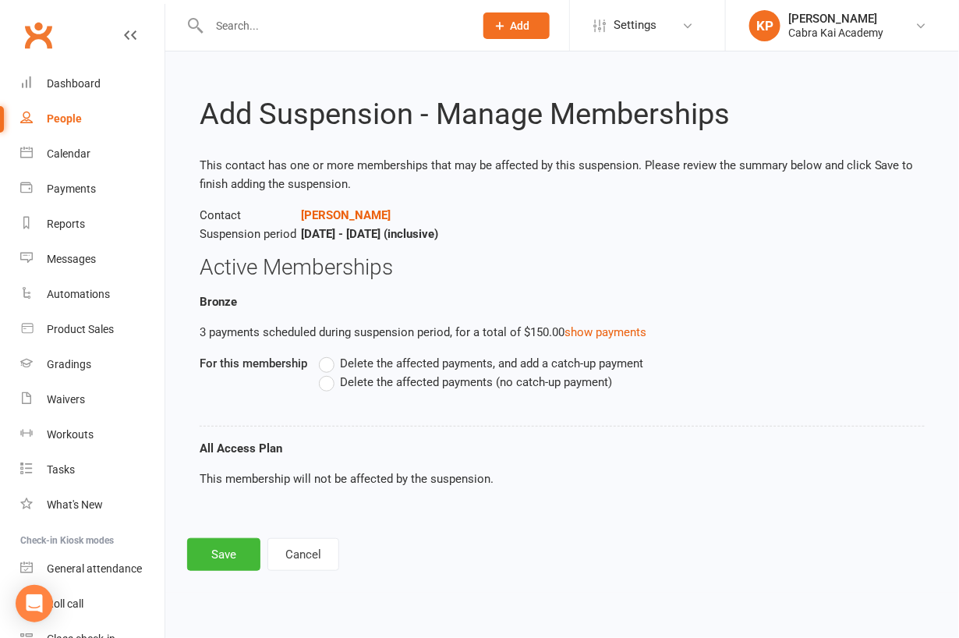
click at [381, 384] on span "Delete the affected payments (no catch-up payment)" at bounding box center [476, 381] width 272 height 16
click at [329, 373] on input "Delete the affected payments (no catch-up payment)" at bounding box center [324, 373] width 10 height 0
click at [227, 554] on button "Save" at bounding box center [223, 554] width 73 height 33
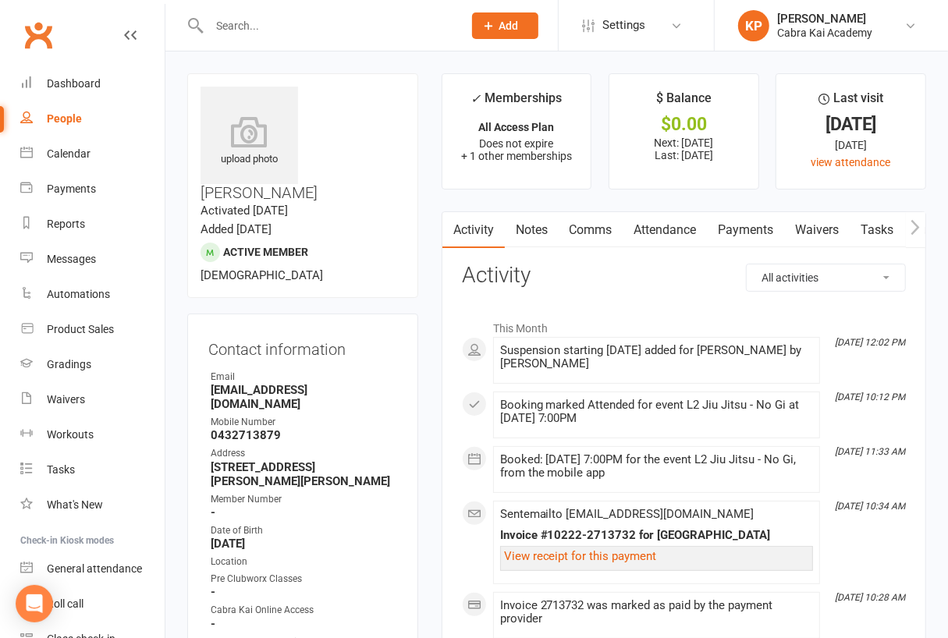
click at [598, 238] on link "Comms" at bounding box center [590, 230] width 65 height 36
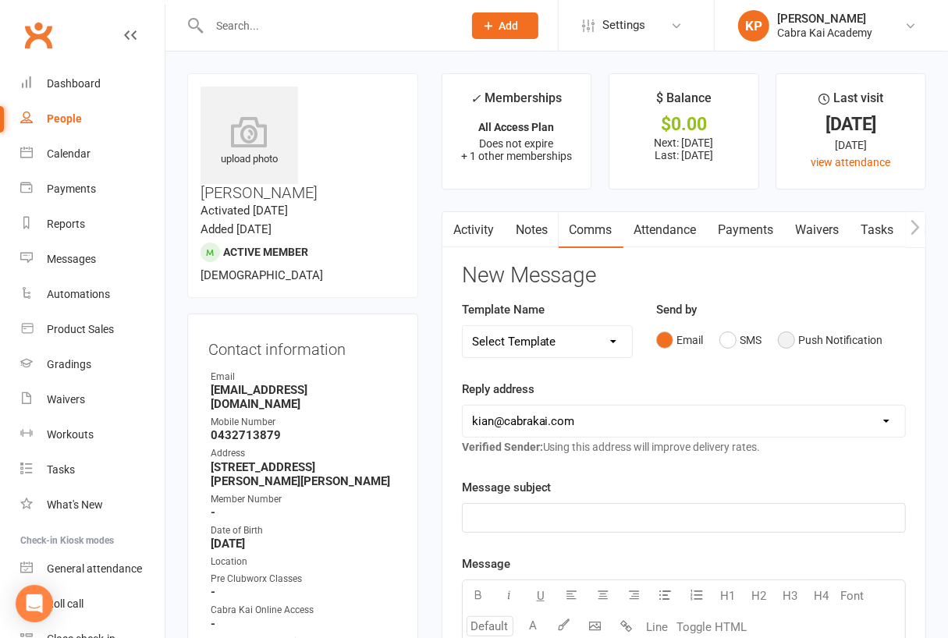
click at [788, 342] on button "Push Notification" at bounding box center [830, 340] width 104 height 30
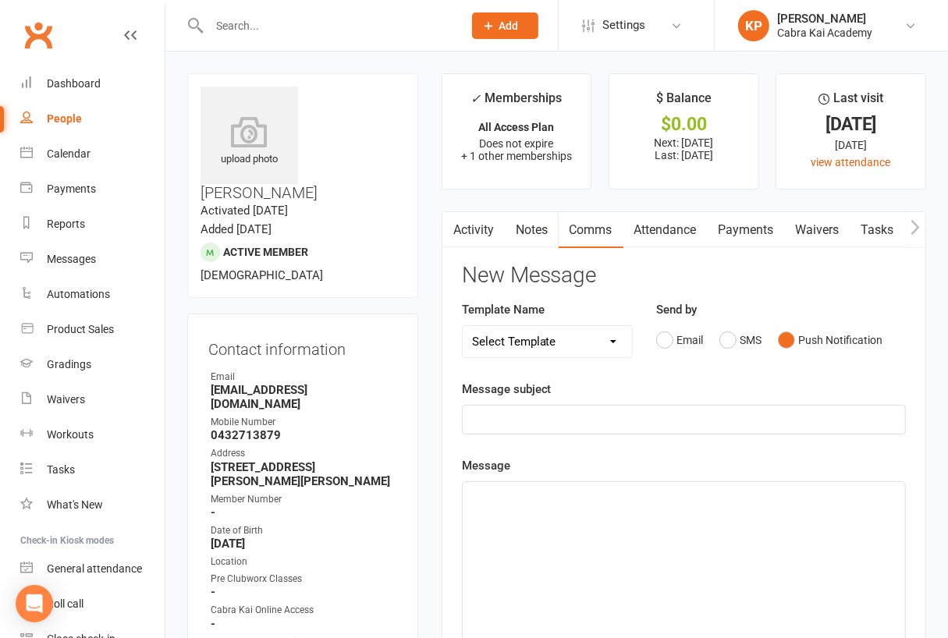
click at [606, 349] on select "Select Template [SMS] [Default template - review before using] Appointment remi…" at bounding box center [547, 341] width 170 height 31
select select "20"
click at [462, 326] on select "Select Template [SMS] [Default template - review before using] Appointment remi…" at bounding box center [547, 341] width 170 height 31
drag, startPoint x: 504, startPoint y: 499, endPoint x: 378, endPoint y: 488, distance: 126.0
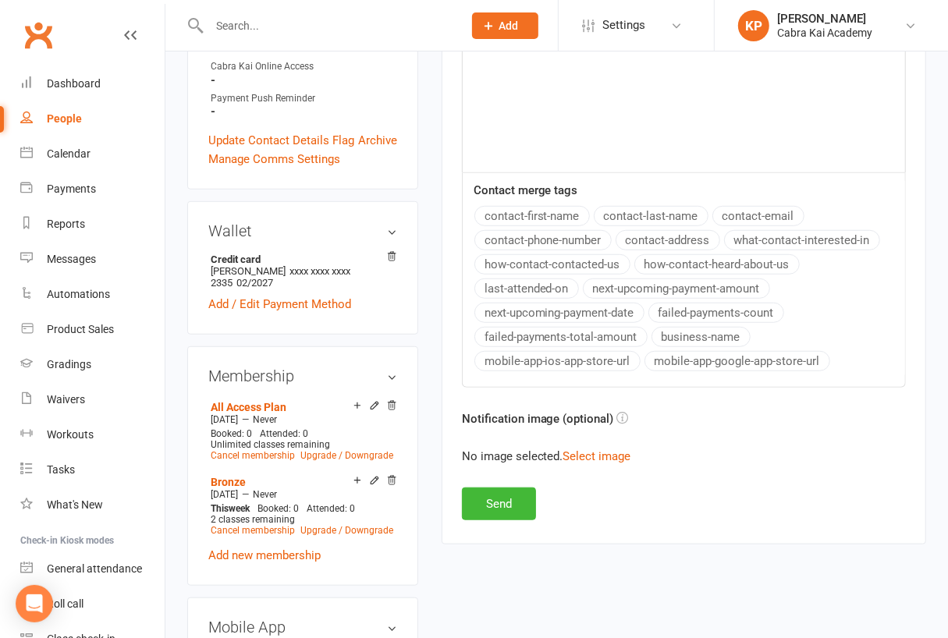
scroll to position [546, 0]
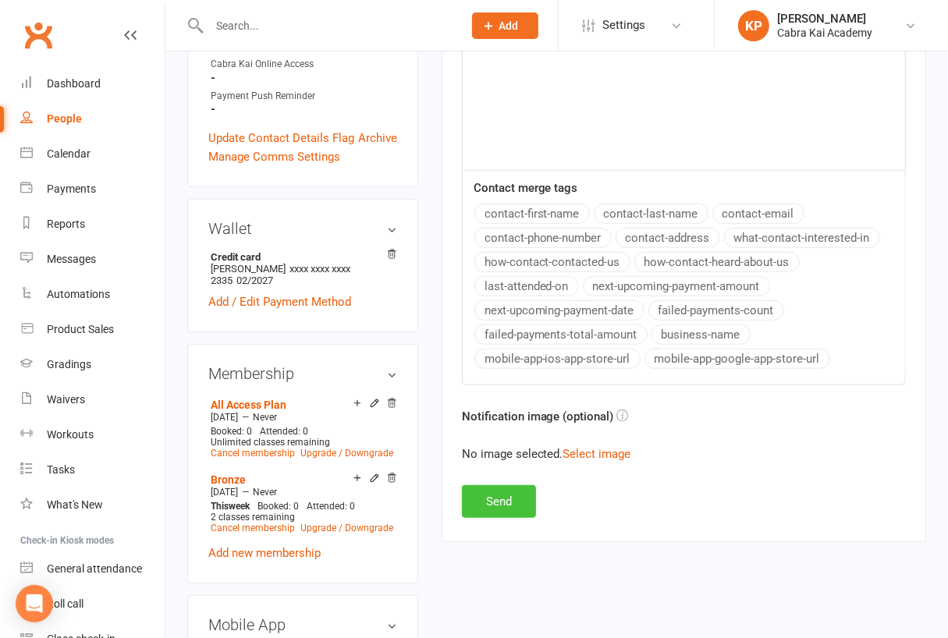
click at [499, 500] on button "Send" at bounding box center [499, 501] width 74 height 33
select select
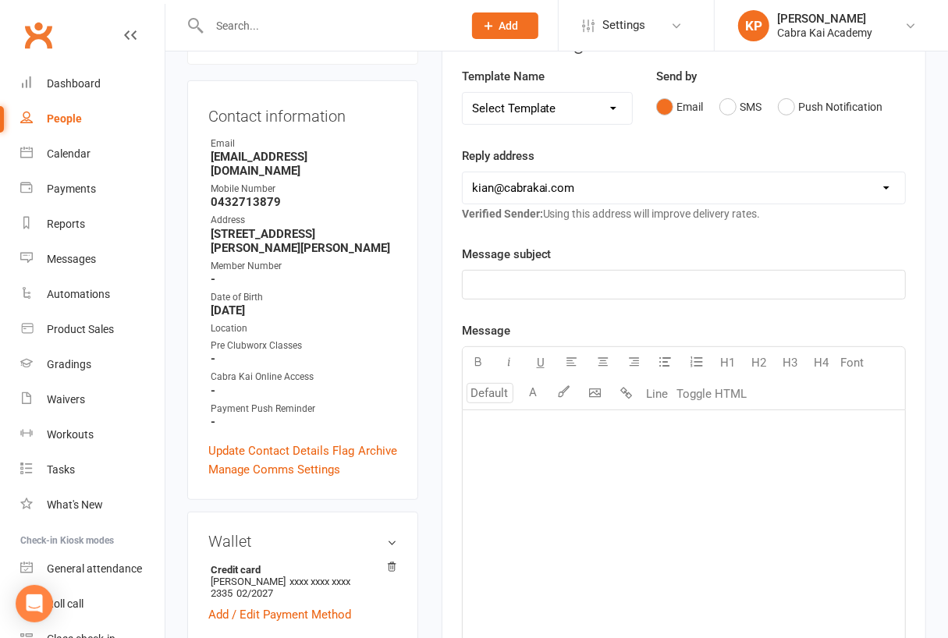
scroll to position [0, 0]
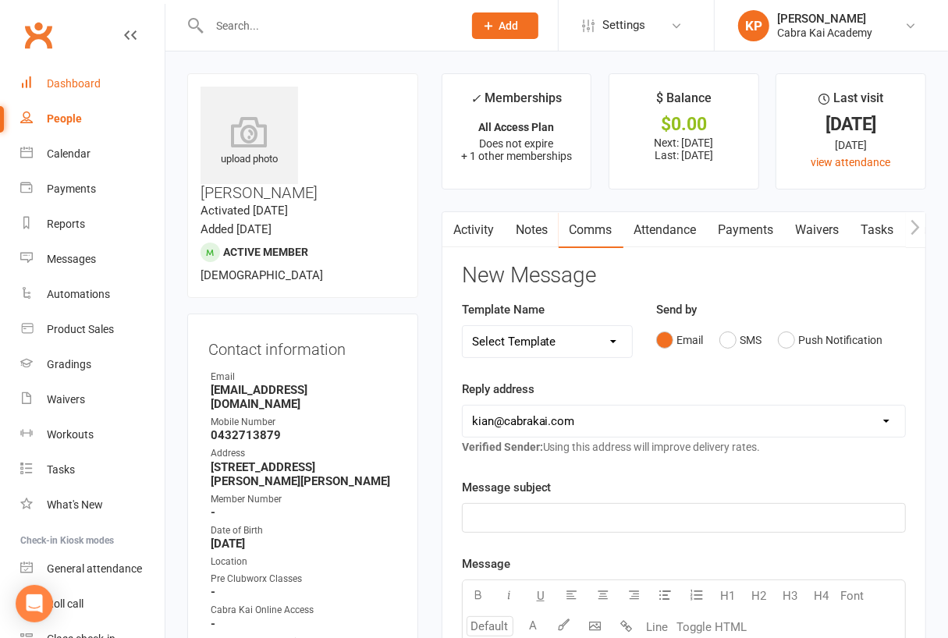
click at [85, 77] on div "Dashboard" at bounding box center [74, 83] width 54 height 12
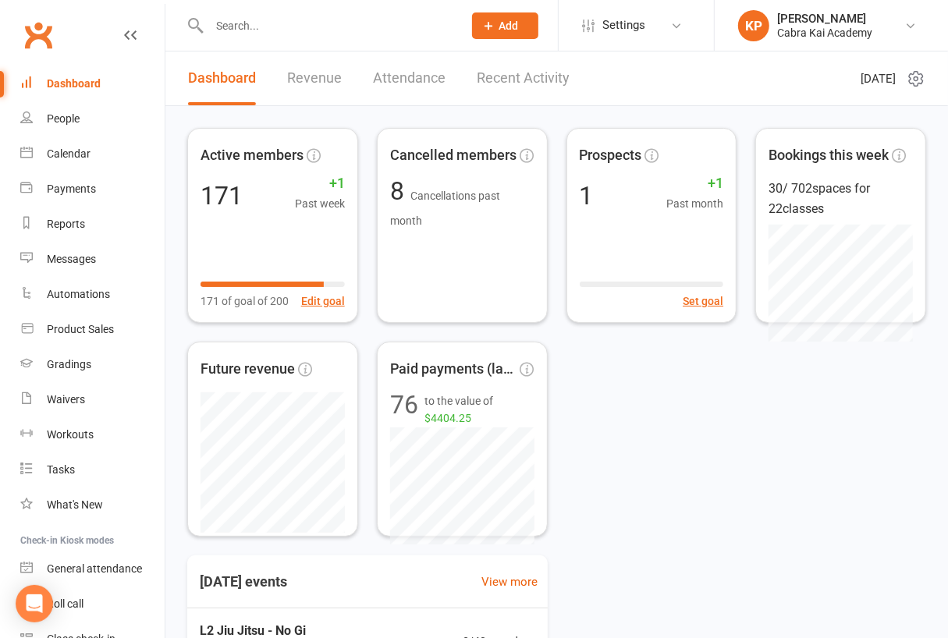
click at [260, 30] on input "text" at bounding box center [327, 26] width 247 height 22
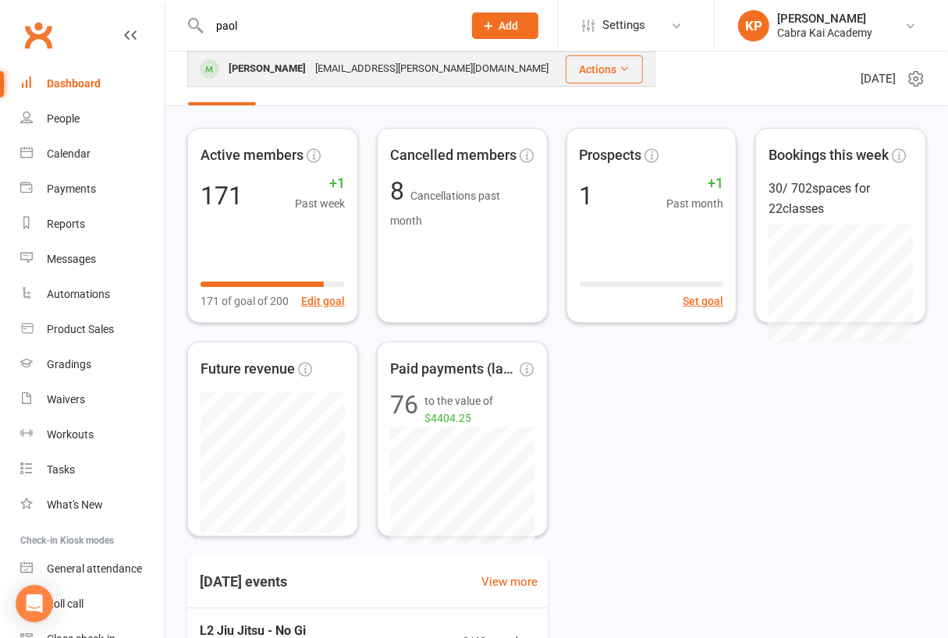
type input "paol"
click at [310, 77] on div "paoloraphael.valdez@gmail.com" at bounding box center [431, 69] width 243 height 23
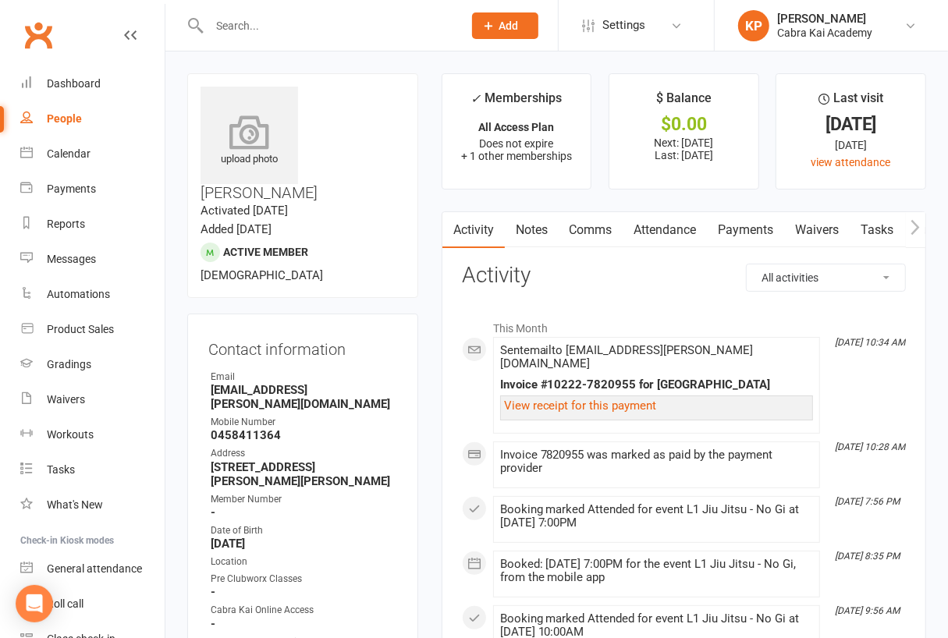
click at [266, 138] on icon at bounding box center [250, 132] width 108 height 34
click at [284, 23] on input "text" at bounding box center [327, 26] width 247 height 22
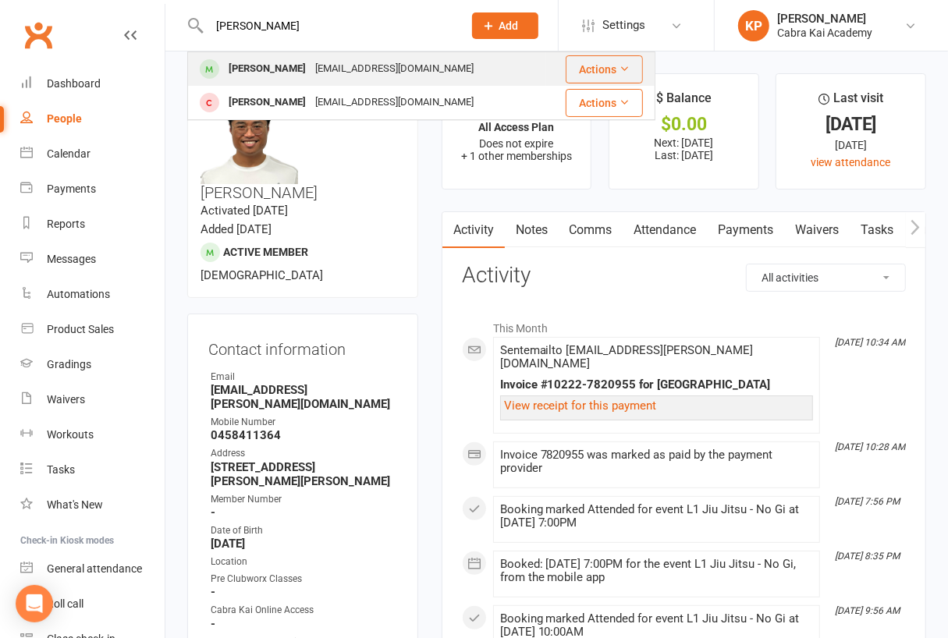
type input "raymond"
click at [312, 61] on div "Rayt1999@hotmail.com" at bounding box center [394, 69] width 168 height 23
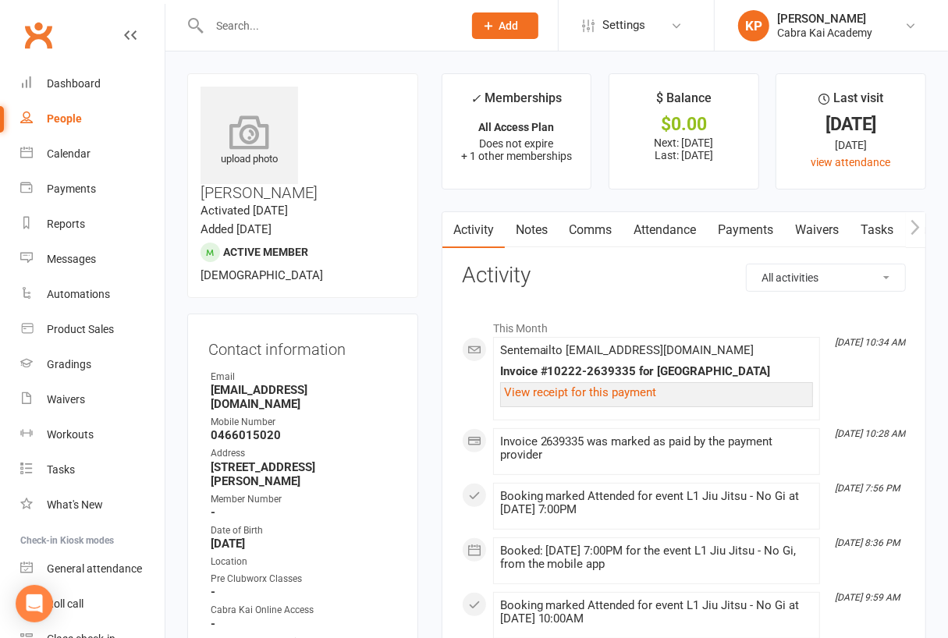
click at [257, 136] on icon at bounding box center [250, 132] width 108 height 34
click at [243, 25] on input "text" at bounding box center [327, 26] width 247 height 22
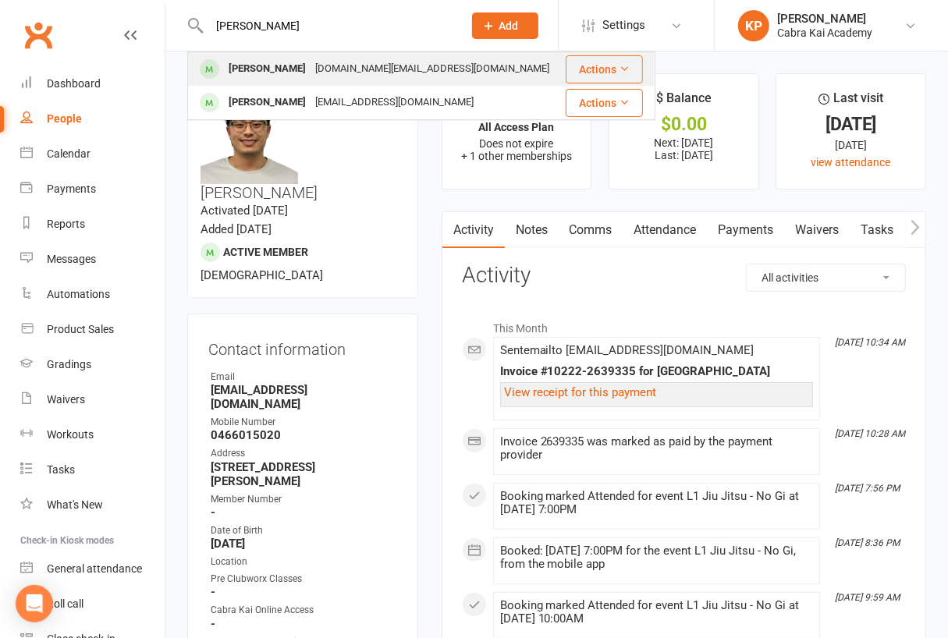
type input "shannon"
click at [271, 69] on div "Shannon Do" at bounding box center [267, 69] width 87 height 23
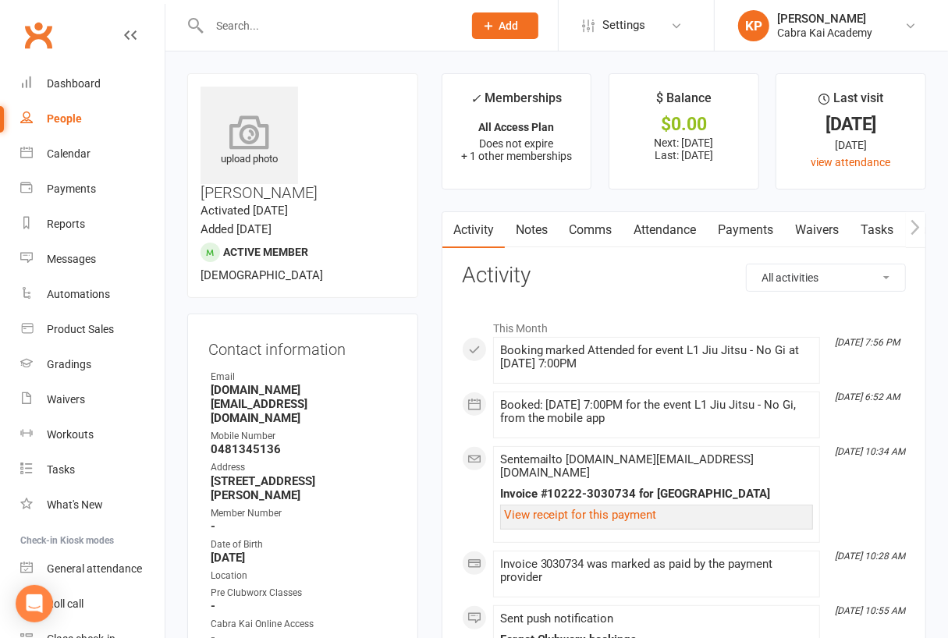
click at [252, 144] on icon at bounding box center [250, 132] width 108 height 34
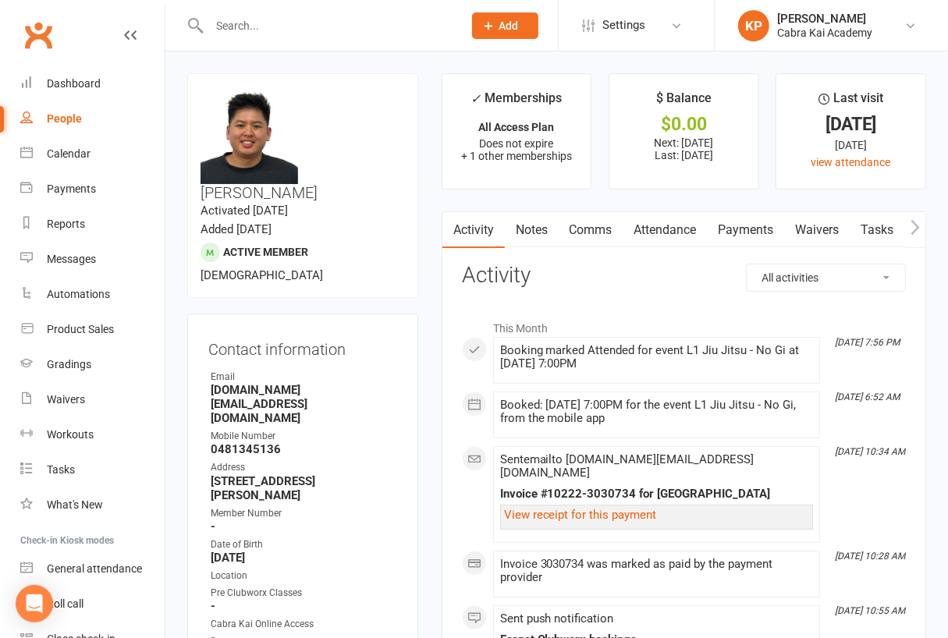
click at [235, 23] on input "text" at bounding box center [327, 26] width 247 height 22
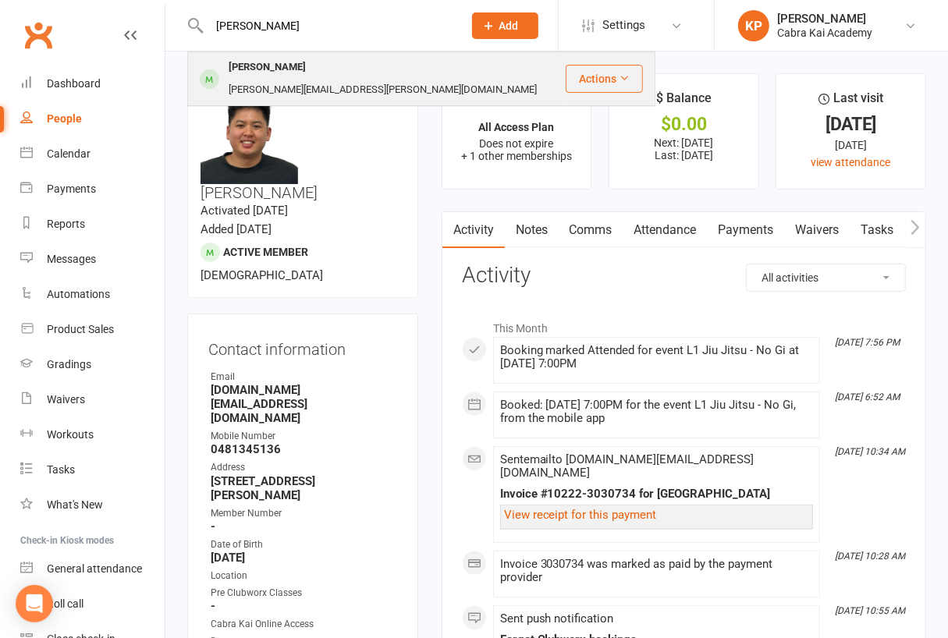
type input "gloria"
click at [287, 67] on div "Gloria Giang" at bounding box center [267, 67] width 87 height 23
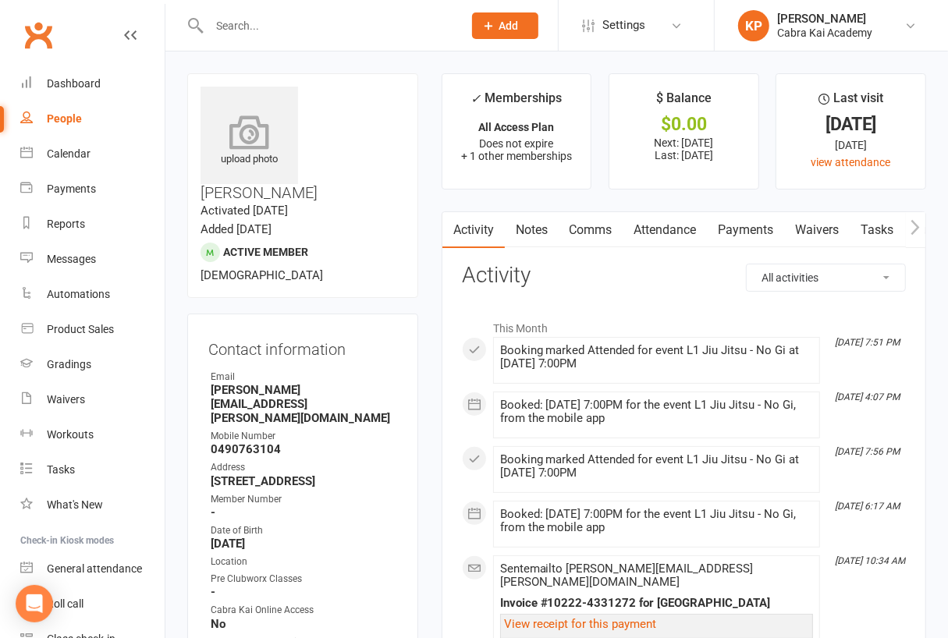
click at [210, 139] on icon at bounding box center [250, 132] width 108 height 34
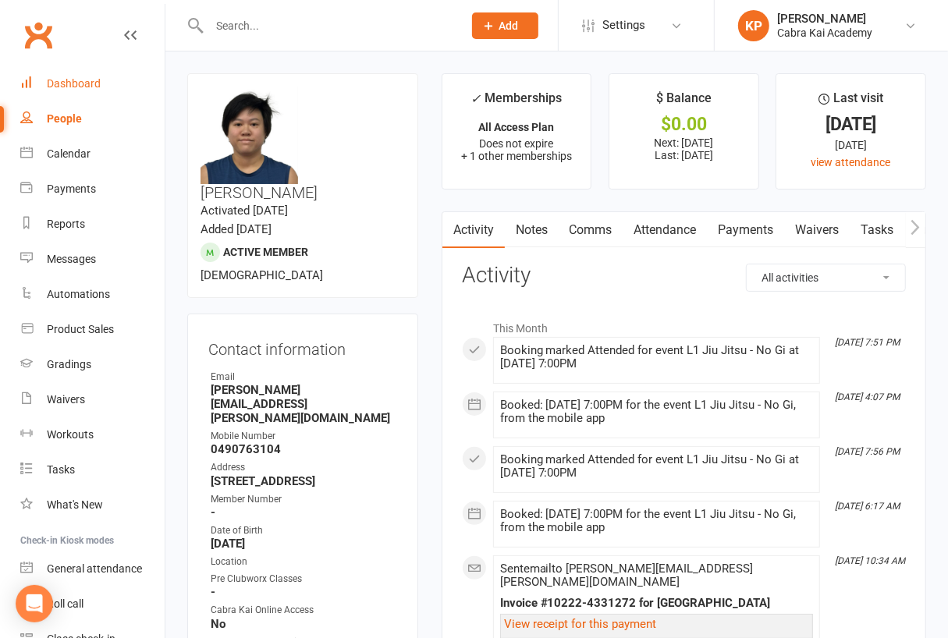
click at [81, 82] on div "Dashboard" at bounding box center [74, 83] width 54 height 12
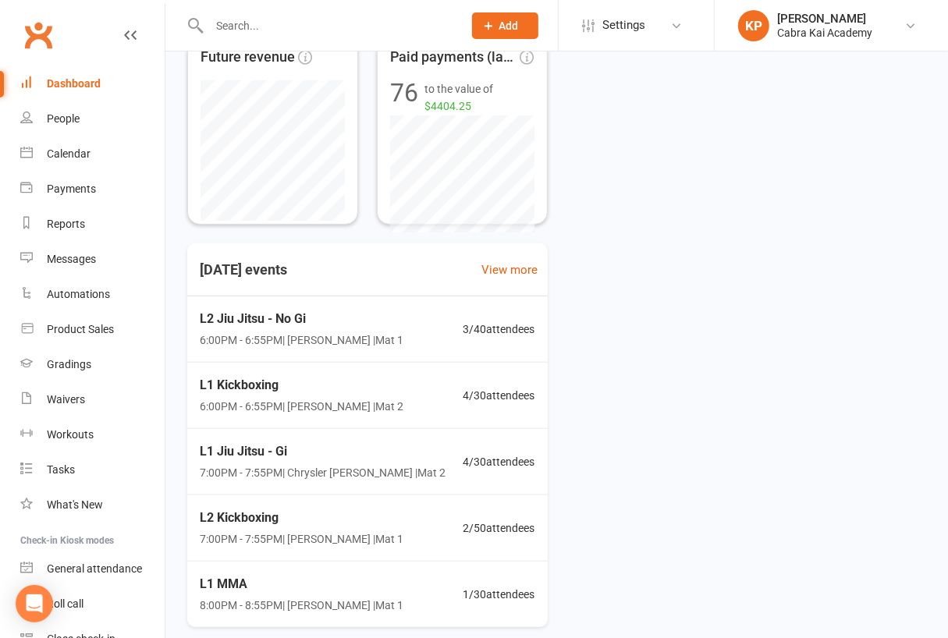
scroll to position [381, 0]
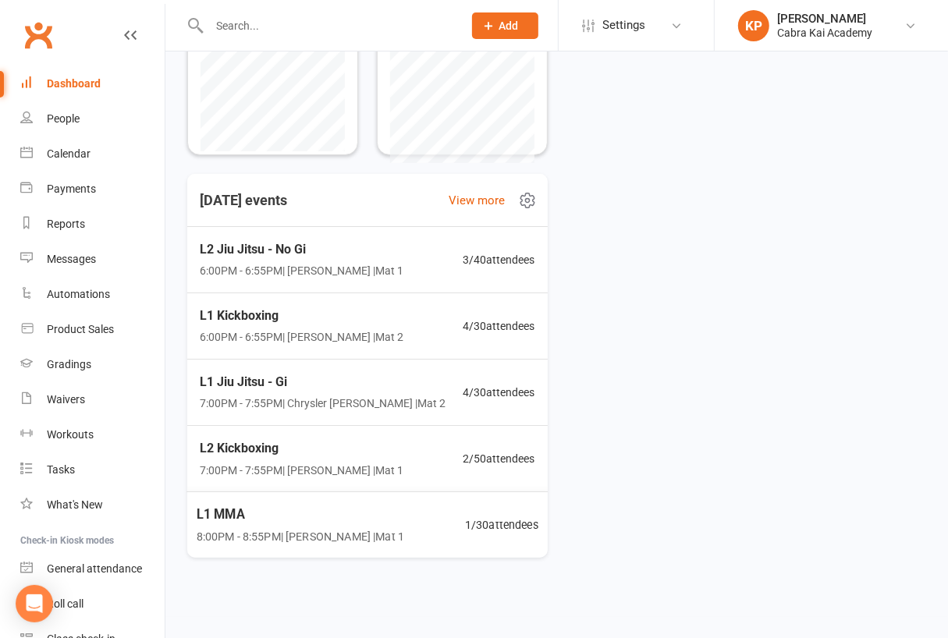
click at [334, 522] on span "L1 MMA" at bounding box center [300, 514] width 207 height 20
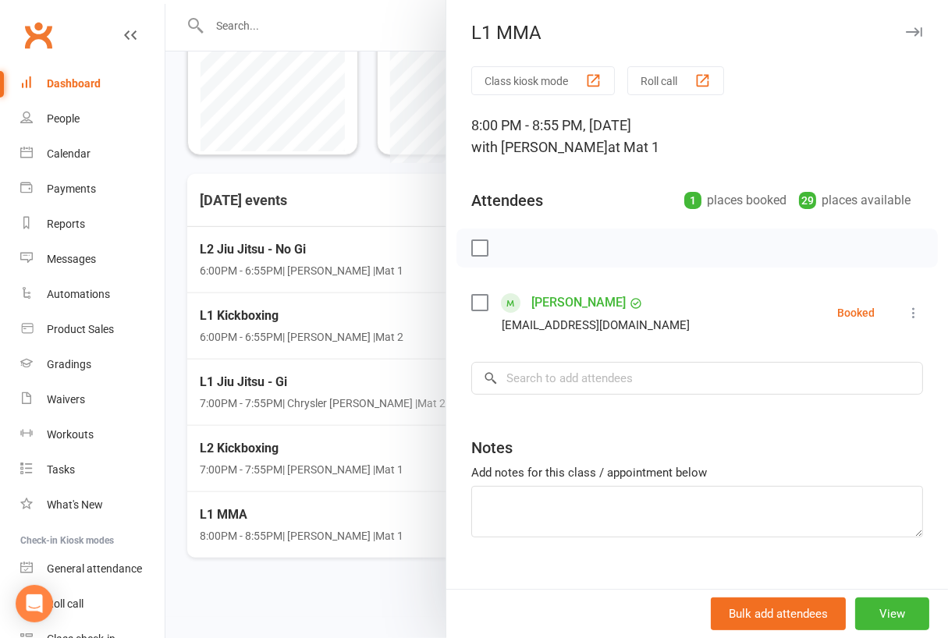
click at [335, 582] on div at bounding box center [556, 319] width 782 height 638
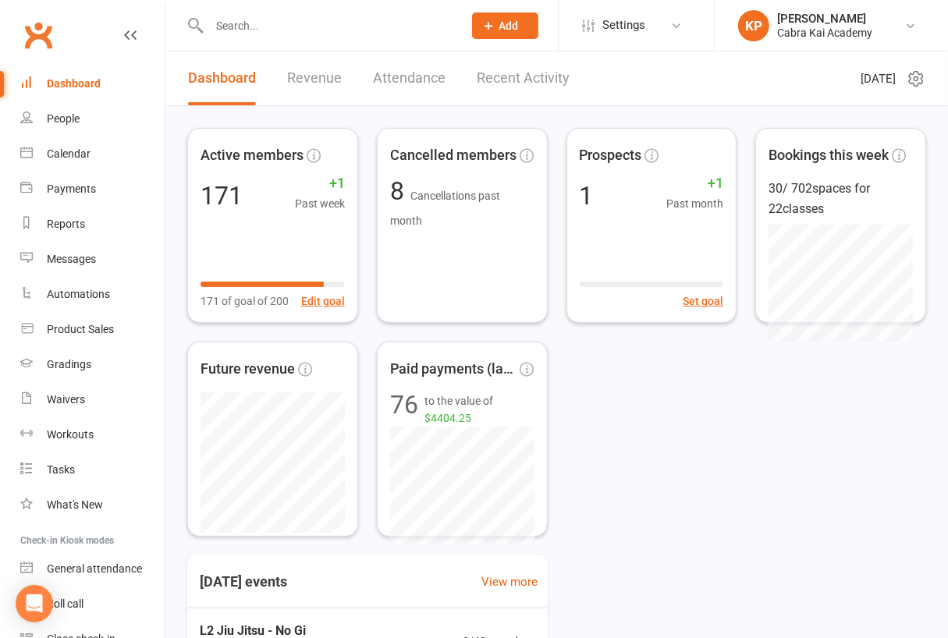
scroll to position [0, 0]
click at [711, 416] on div "Active members 171 +1 Past week 171 of goal of 200 Edit goal Cancelled members …" at bounding box center [556, 332] width 739 height 409
click at [669, 427] on div "Active members 171 +1 Past week 171 of goal of 200 Edit goal Cancelled members …" at bounding box center [556, 332] width 739 height 409
click at [700, 455] on div "Active members 171 +1 Past week 171 of goal of 200 Edit goal Cancelled members …" at bounding box center [556, 332] width 739 height 409
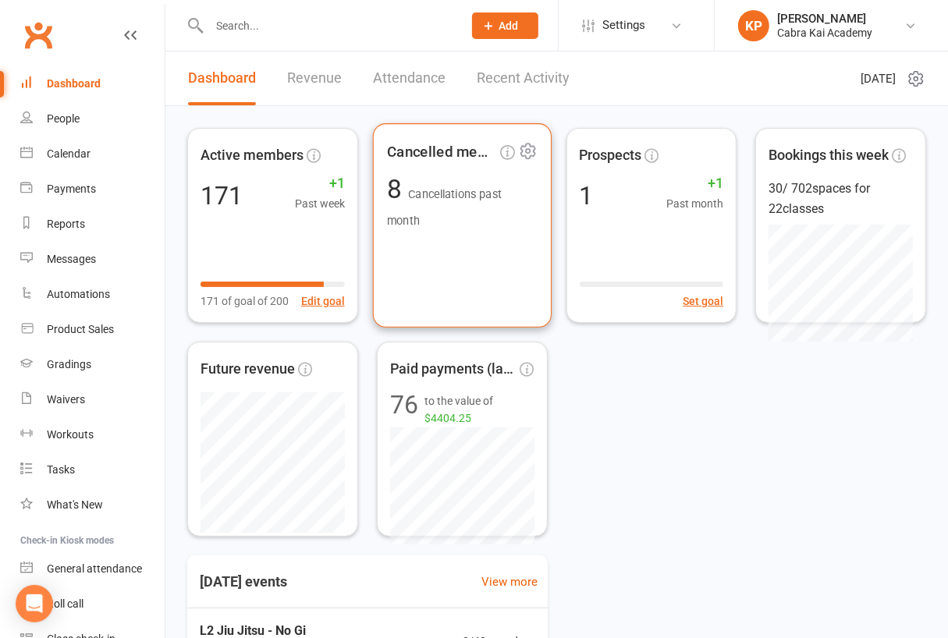
click at [474, 282] on div "Cancelled members 8 Cancellations past month" at bounding box center [462, 225] width 179 height 204
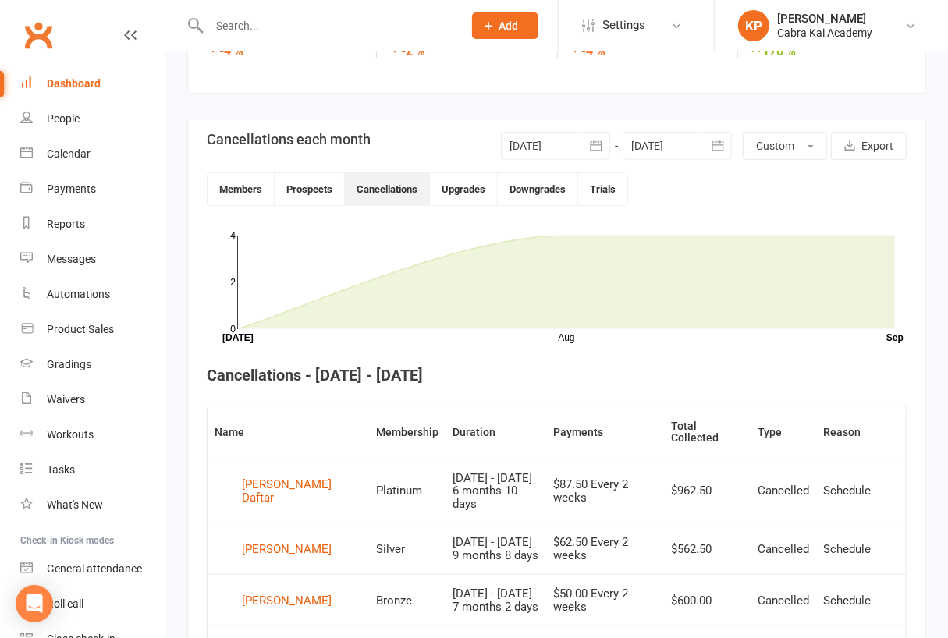
scroll to position [46, 0]
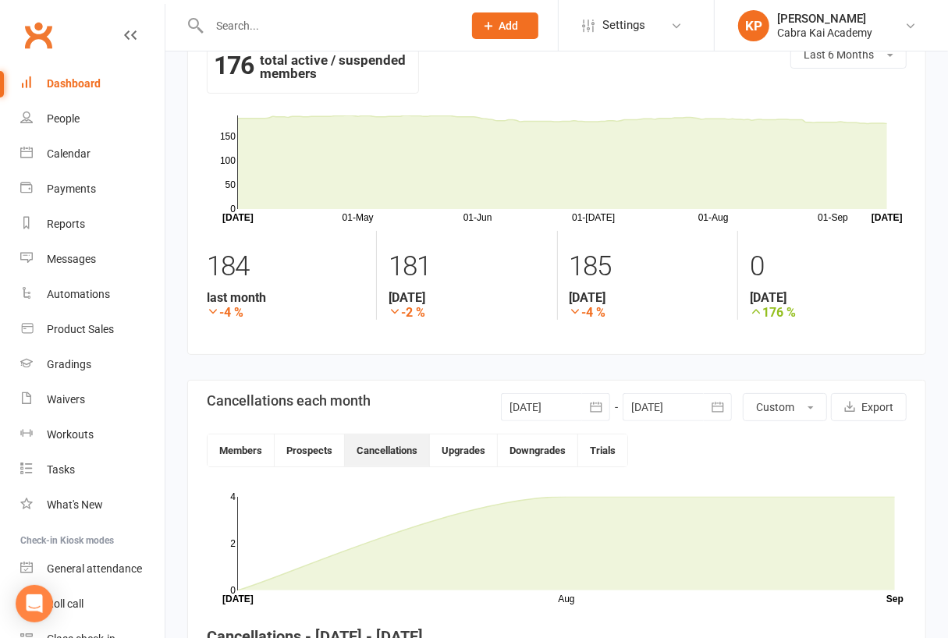
click at [66, 74] on link "Dashboard" at bounding box center [92, 83] width 144 height 35
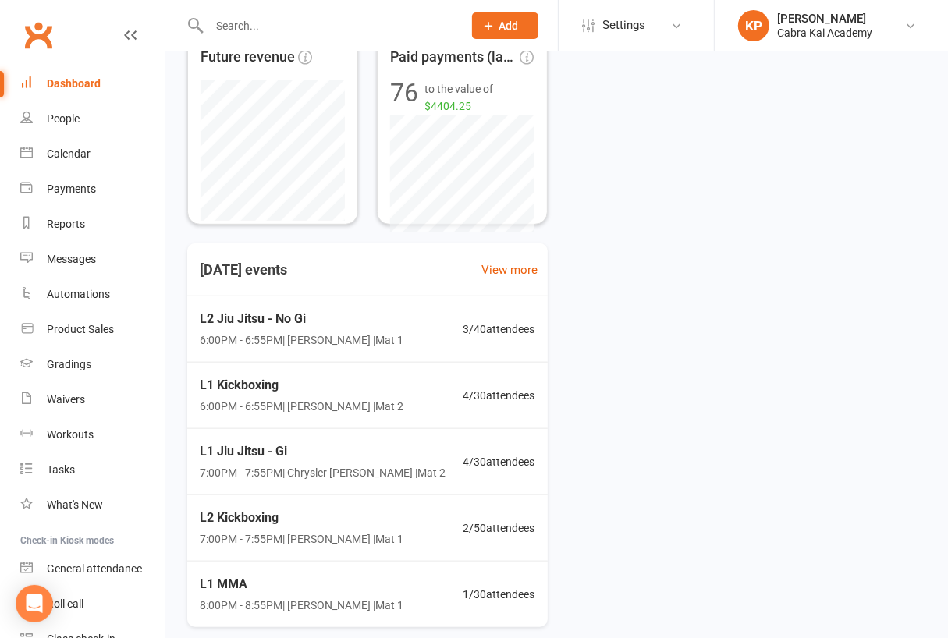
scroll to position [381, 0]
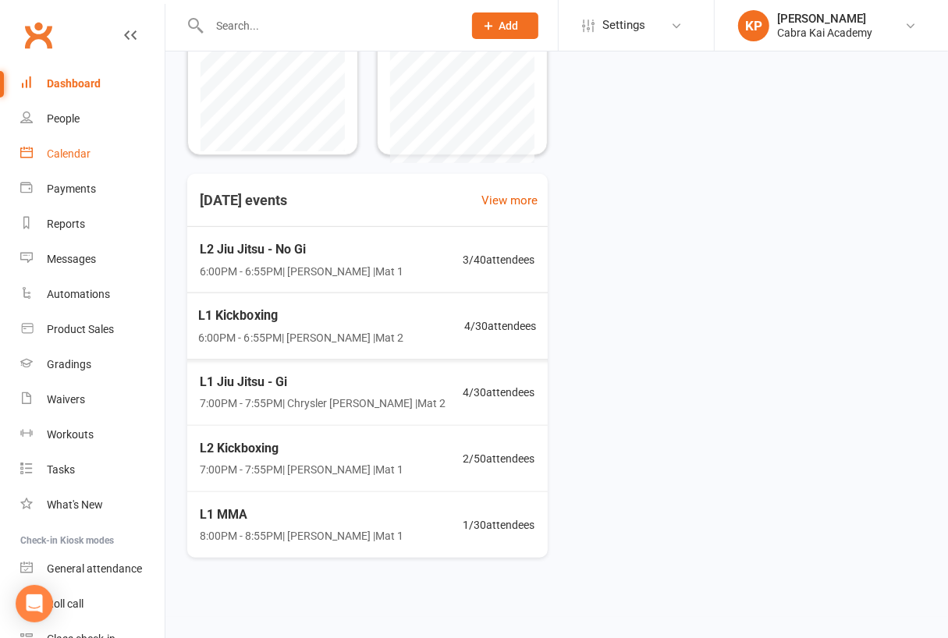
click at [72, 151] on div "Calendar" at bounding box center [69, 153] width 44 height 12
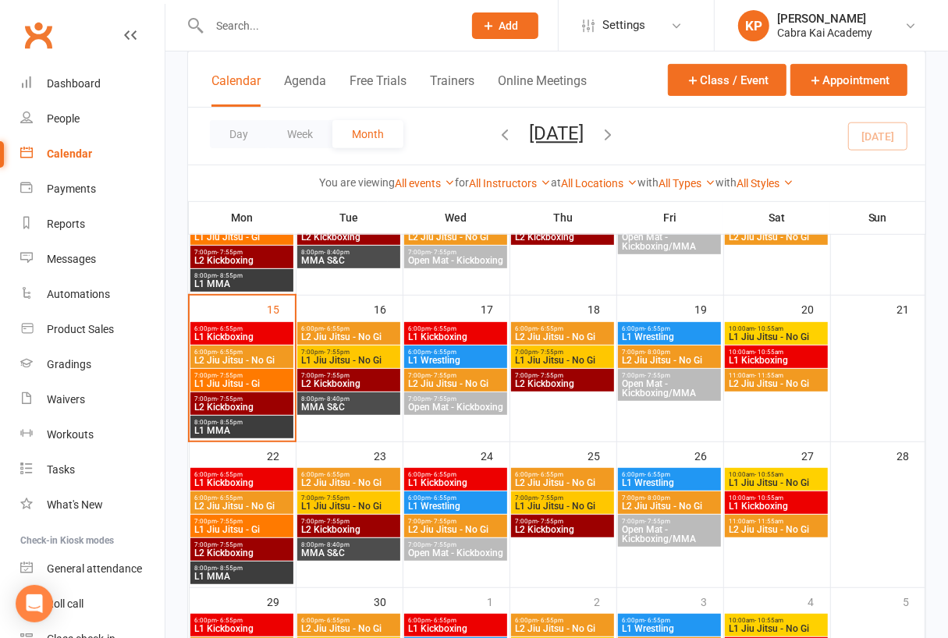
scroll to position [312, 0]
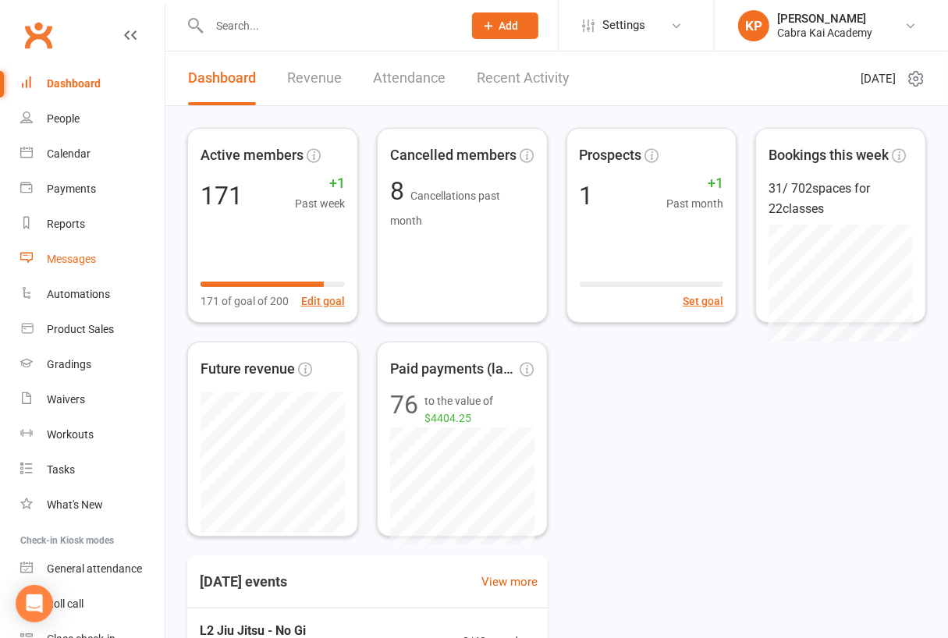
click at [83, 261] on div "Messages" at bounding box center [71, 259] width 49 height 12
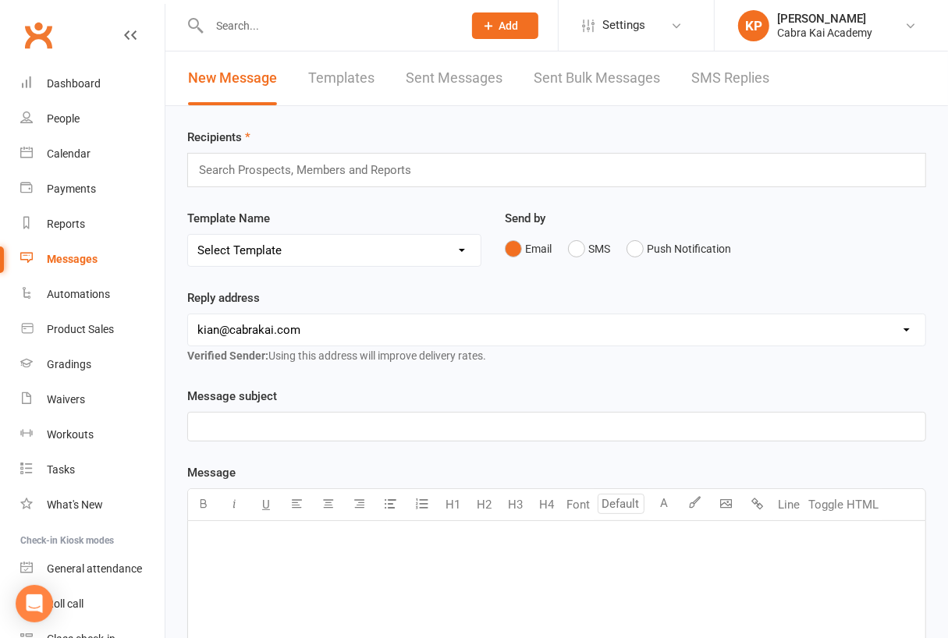
click at [648, 274] on div "Send by Email SMS Push Notification" at bounding box center [715, 247] width 445 height 76
click at [464, 252] on select "Select Template [SMS] [Default template - review before using] Appointment remi…" at bounding box center [334, 250] width 292 height 31
click at [690, 299] on div "Reply address hello@clubworx.com kian@cabrakai.com Verified Sender: Using this …" at bounding box center [556, 327] width 739 height 76
click at [639, 250] on button "Push Notification" at bounding box center [678, 249] width 104 height 30
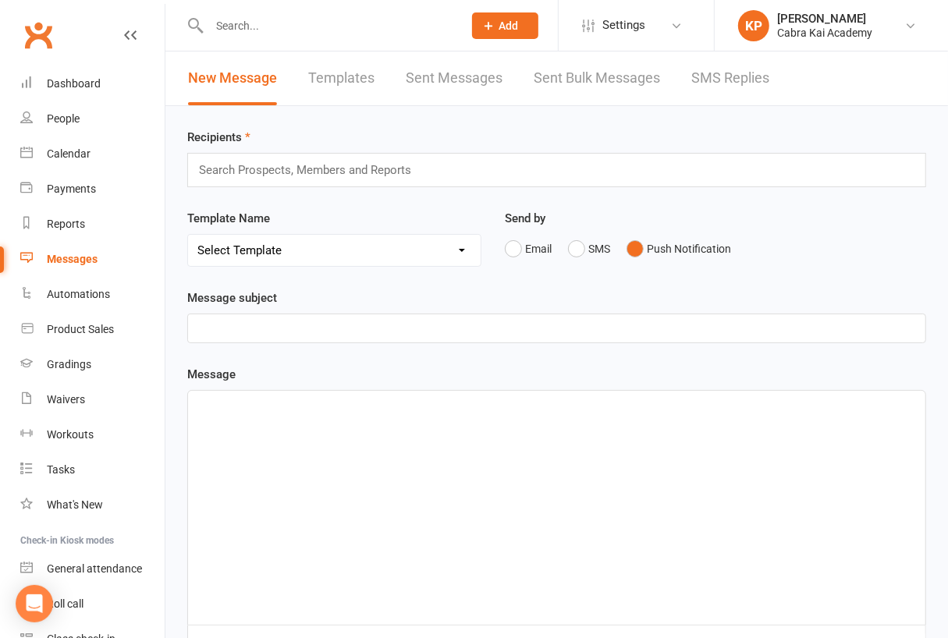
click at [501, 155] on div "Search Prospects, Members and Reports" at bounding box center [556, 170] width 739 height 34
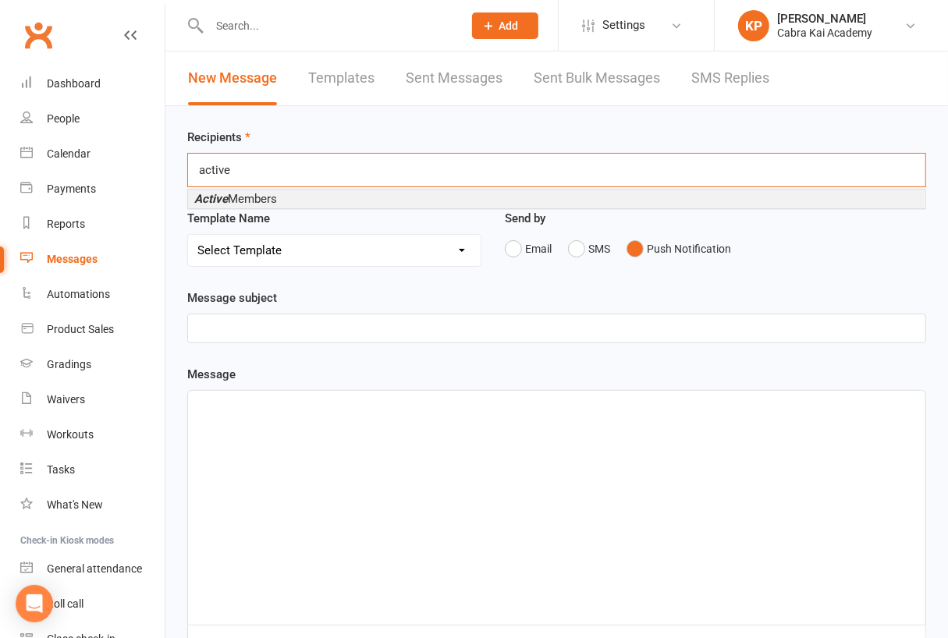
type input "active"
click at [291, 193] on li "Active Members" at bounding box center [556, 199] width 737 height 19
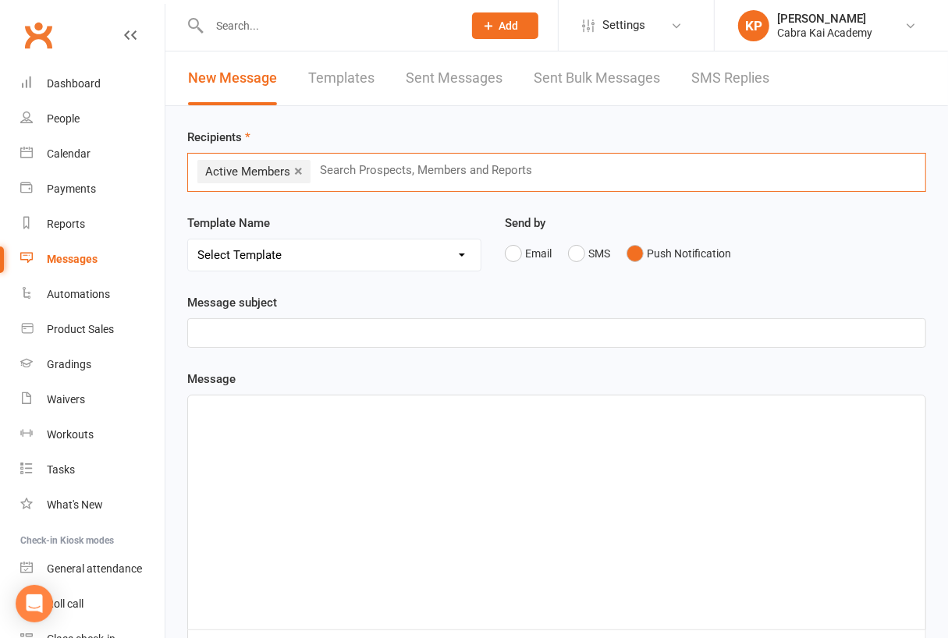
click at [248, 338] on p "﻿" at bounding box center [556, 333] width 718 height 19
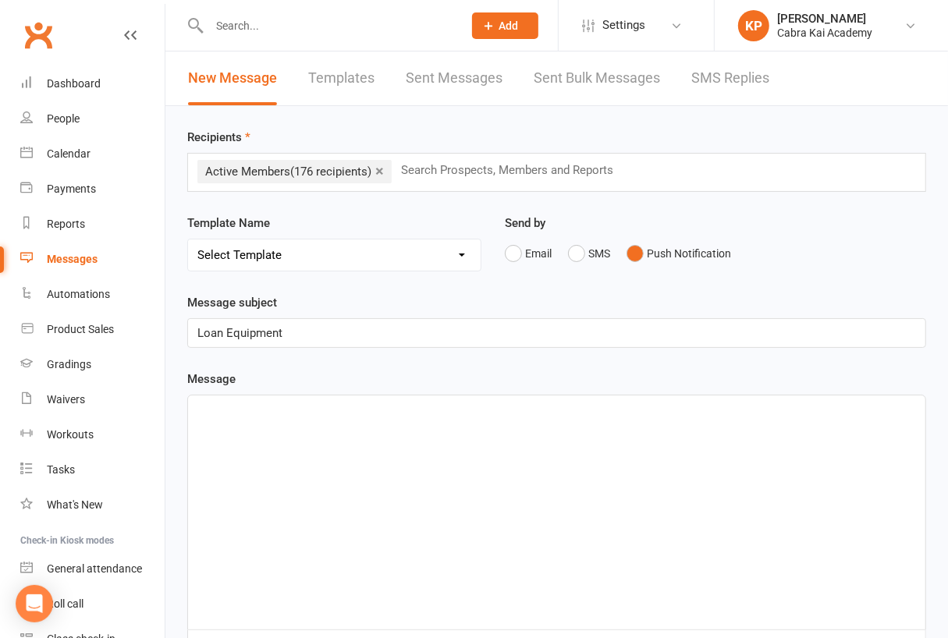
click at [289, 434] on div "﻿" at bounding box center [556, 512] width 737 height 234
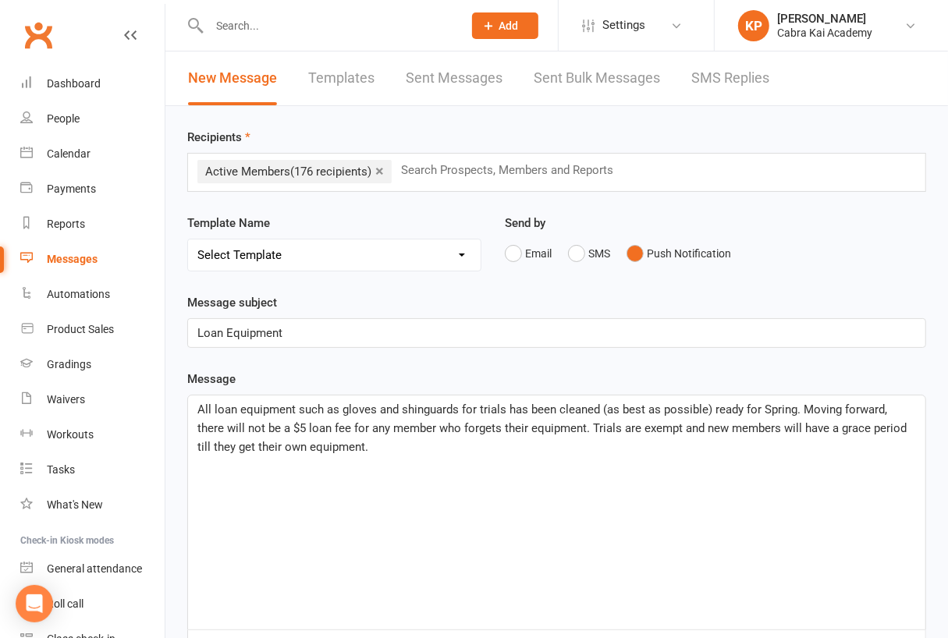
click at [233, 428] on span "All loan equipment such as gloves and shinguards for trials has been cleaned (a…" at bounding box center [553, 427] width 712 height 51
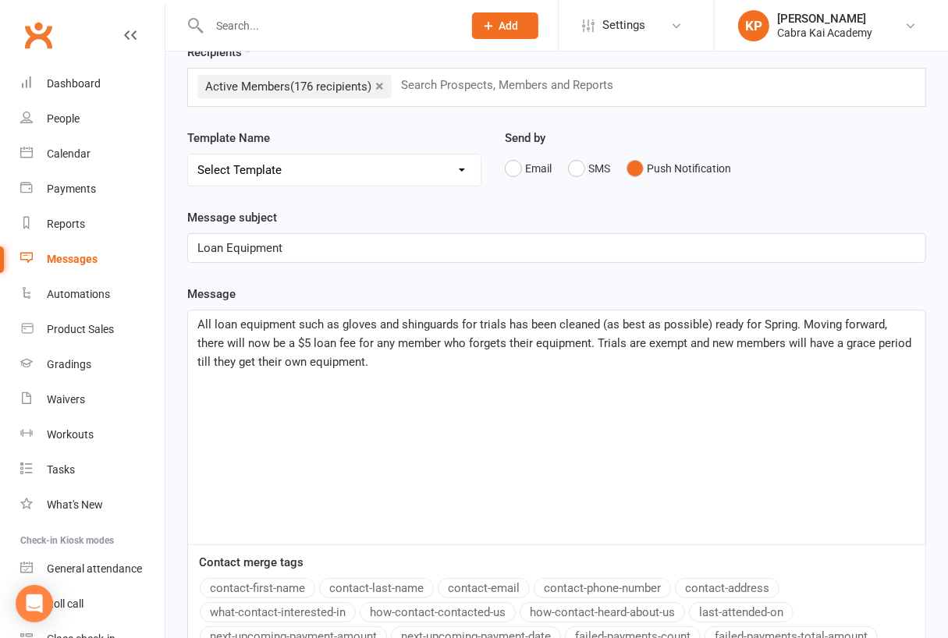
scroll to position [313, 0]
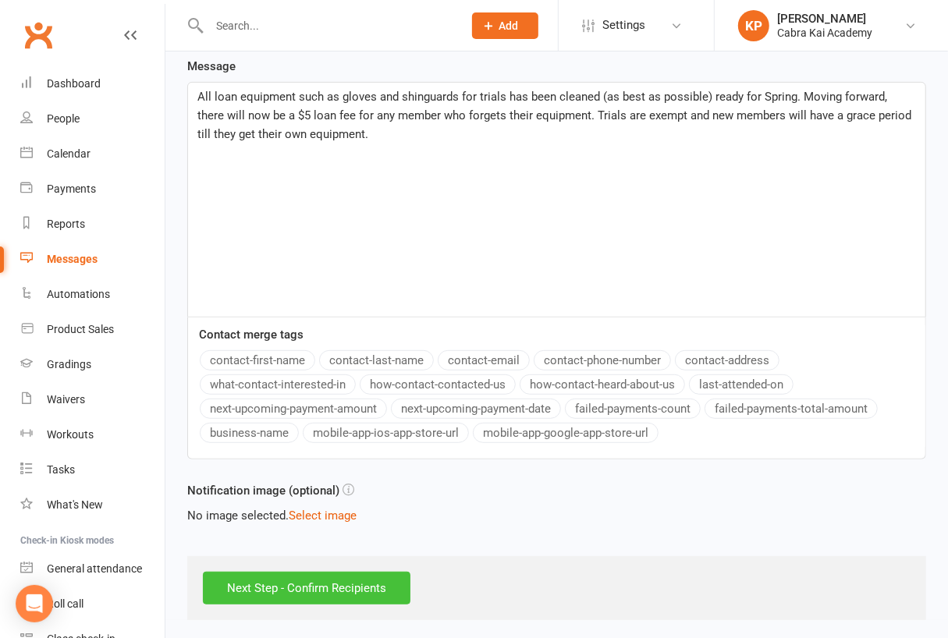
click at [327, 587] on input "Next Step - Confirm Recipients" at bounding box center [306, 588] width 207 height 33
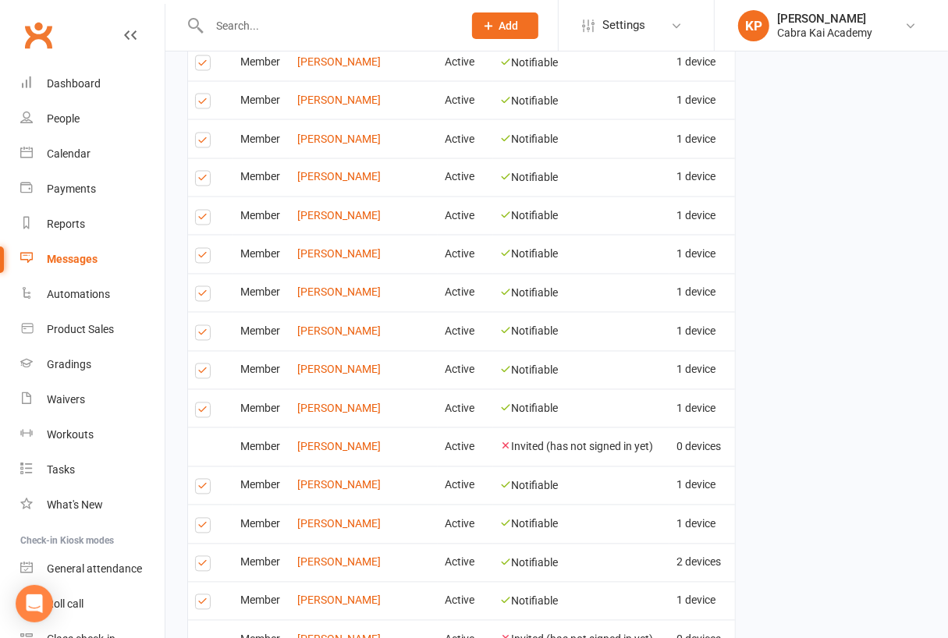
scroll to position [1978, 0]
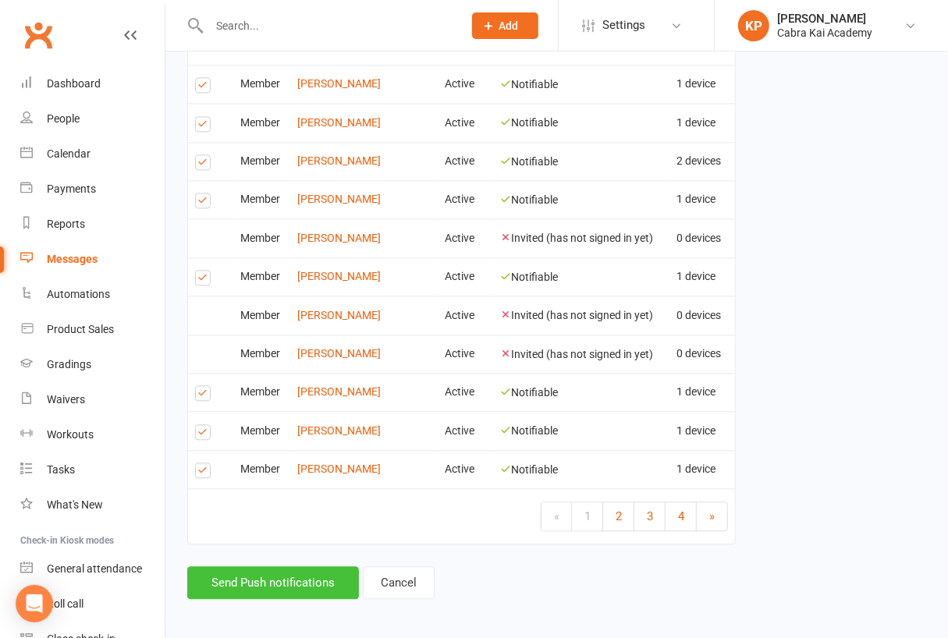
click at [293, 579] on button "Send Push notifications" at bounding box center [273, 582] width 172 height 33
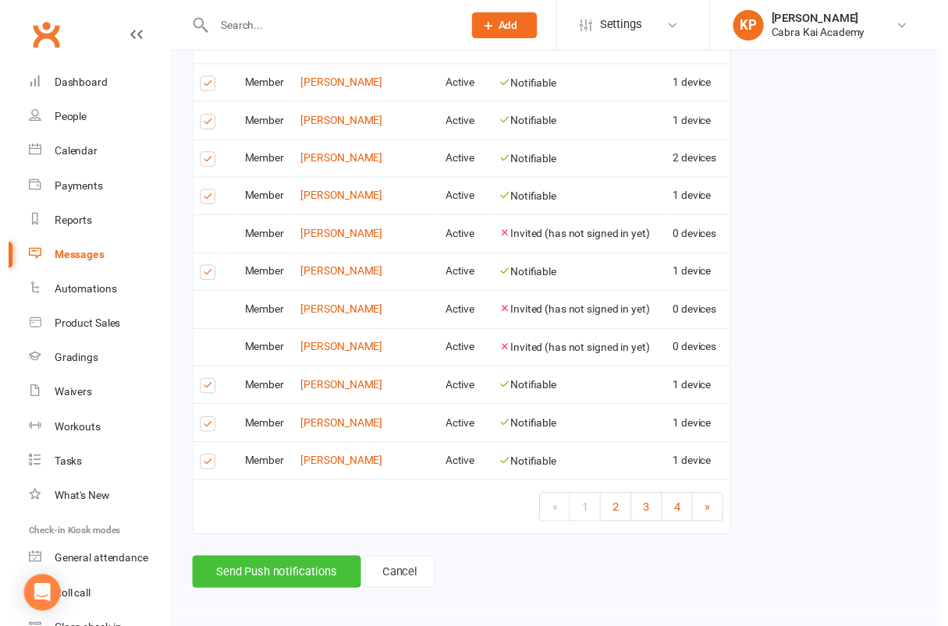
scroll to position [1960, 0]
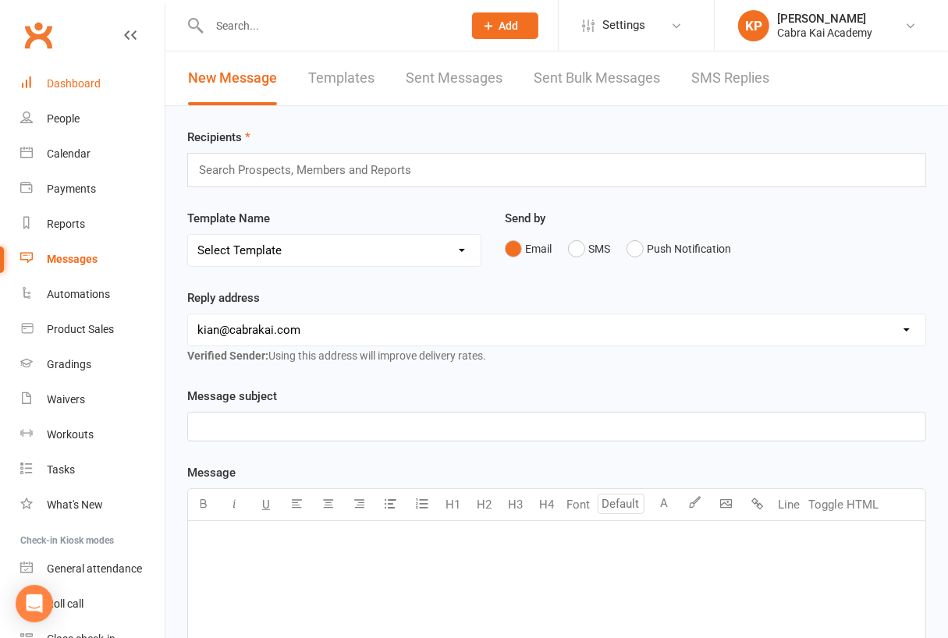
click at [64, 83] on div "Dashboard" at bounding box center [74, 83] width 54 height 12
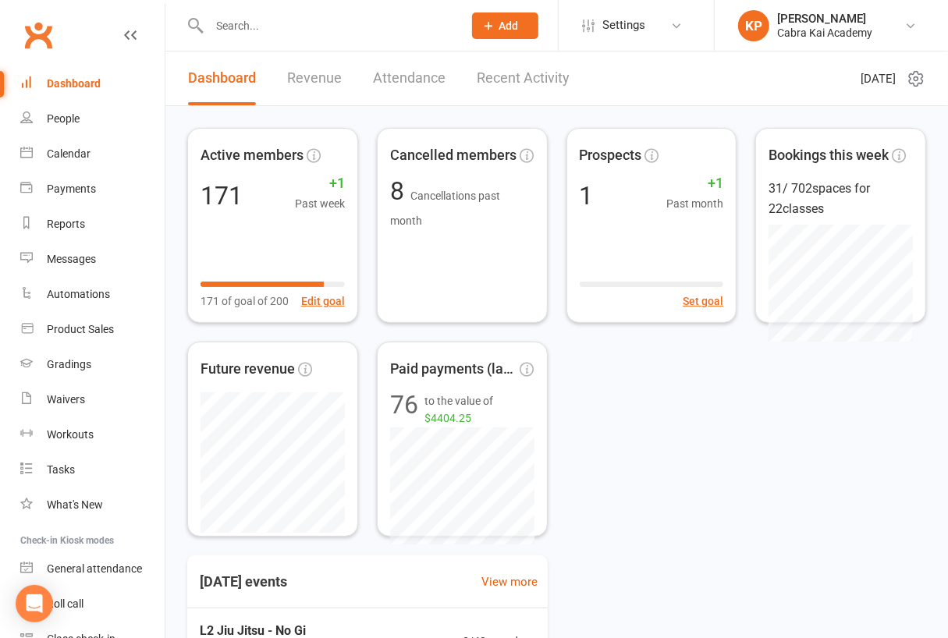
click at [75, 84] on div "Dashboard" at bounding box center [74, 83] width 54 height 12
